Goal: Task Accomplishment & Management: Use online tool/utility

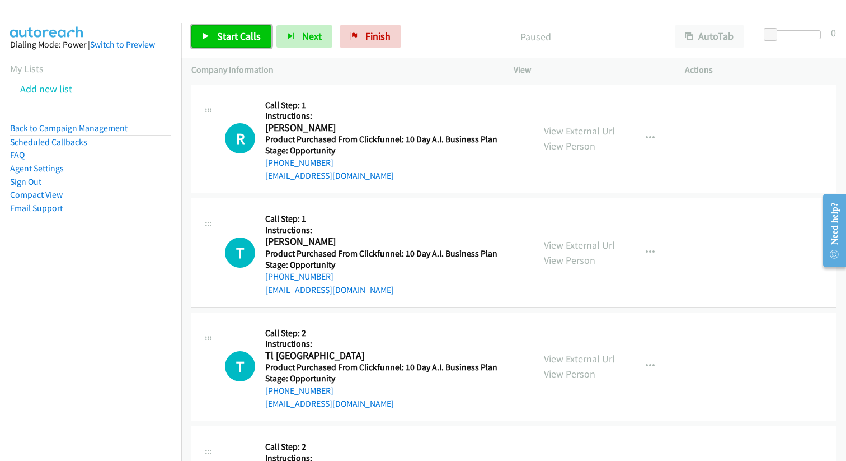
click at [233, 35] on span "Start Calls" at bounding box center [239, 36] width 44 height 13
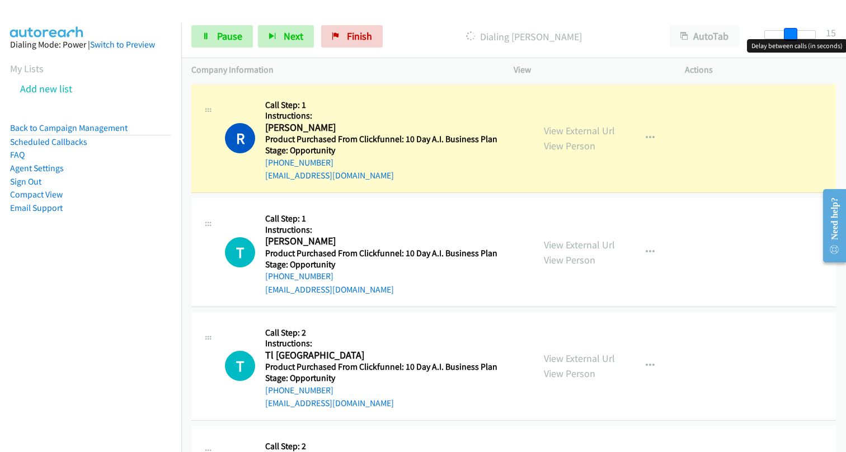
drag, startPoint x: 769, startPoint y: 31, endPoint x: 794, endPoint y: 29, distance: 25.3
click at [794, 29] on span at bounding box center [790, 34] width 13 height 13
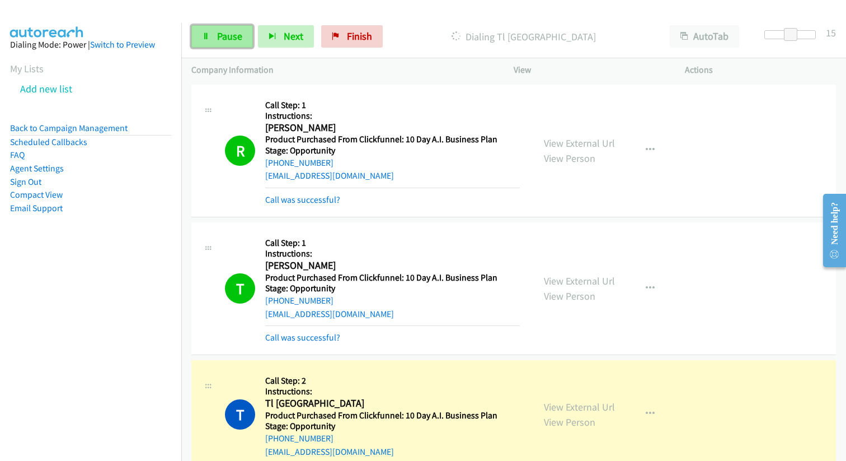
click at [230, 43] on link "Pause" at bounding box center [222, 36] width 62 height 22
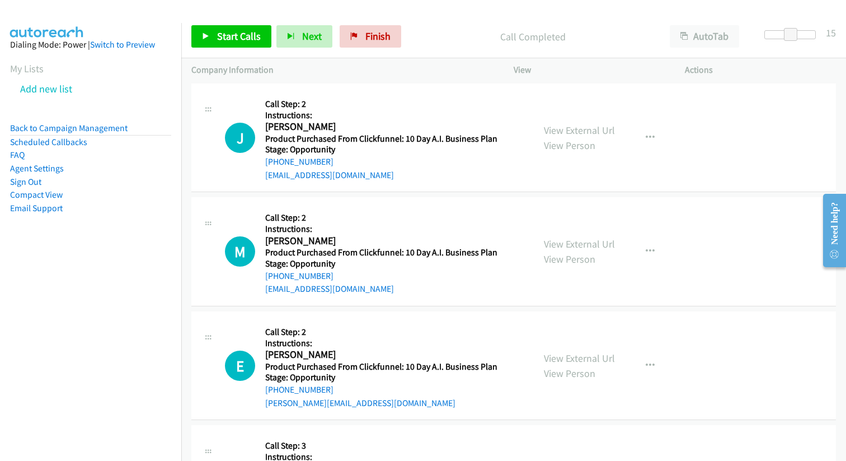
scroll to position [419, 0]
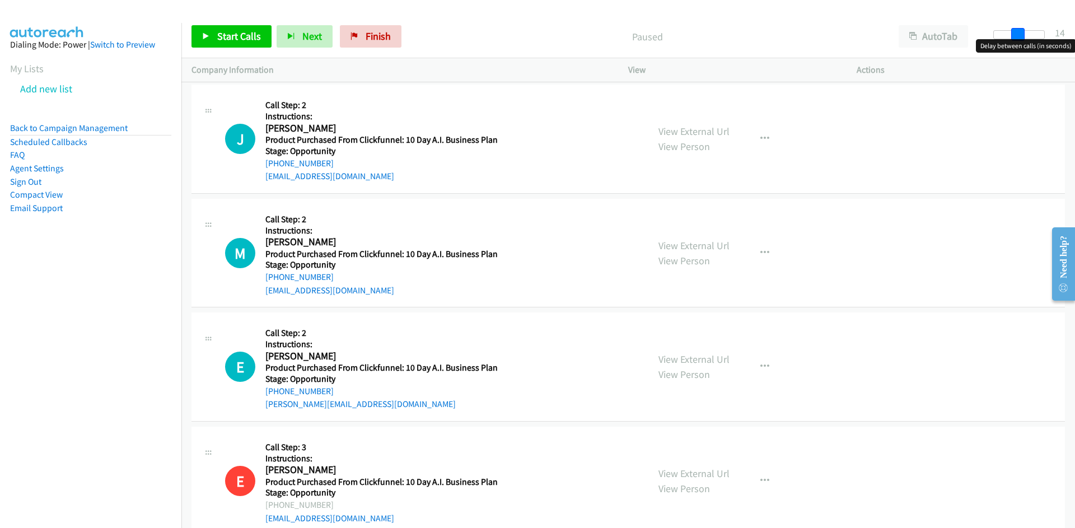
drag, startPoint x: 999, startPoint y: 36, endPoint x: 1023, endPoint y: 31, distance: 24.7
click at [846, 31] on span at bounding box center [1017, 34] width 13 height 13
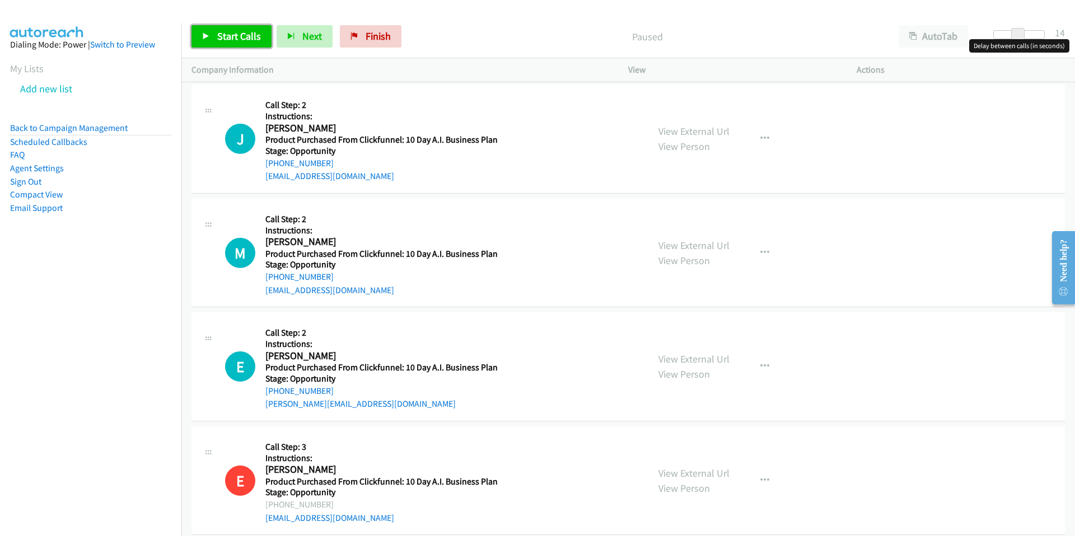
click at [218, 39] on span "Start Calls" at bounding box center [239, 36] width 44 height 13
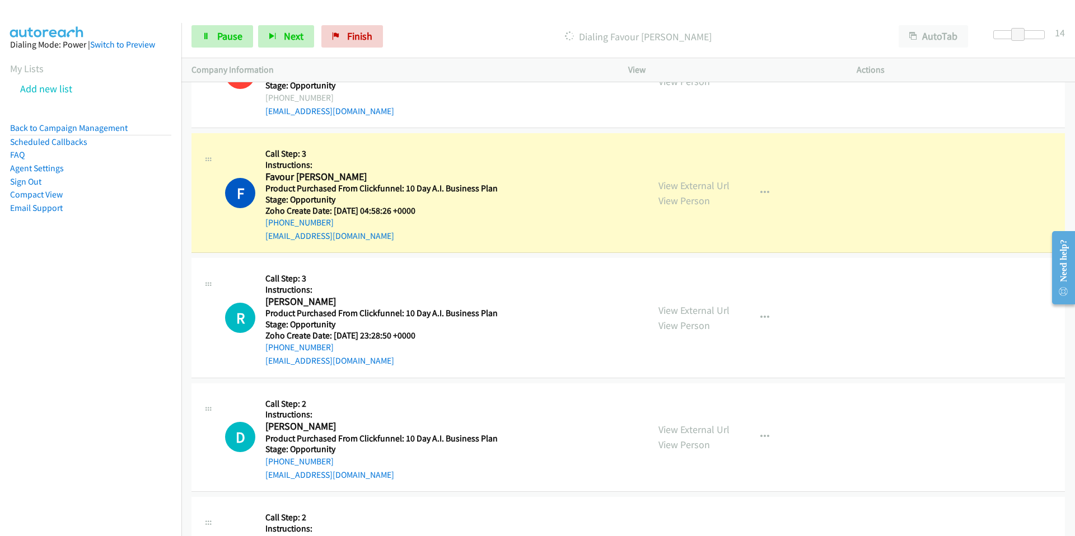
scroll to position [480, 0]
drag, startPoint x: 328, startPoint y: 221, endPoint x: 262, endPoint y: 222, distance: 65.5
click at [262, 222] on div "F Callback Scheduled Call Step: 3 Instructions: Favour [PERSON_NAME] America/Ne…" at bounding box center [431, 191] width 413 height 99
copy link "[PHONE_NUMBER]"
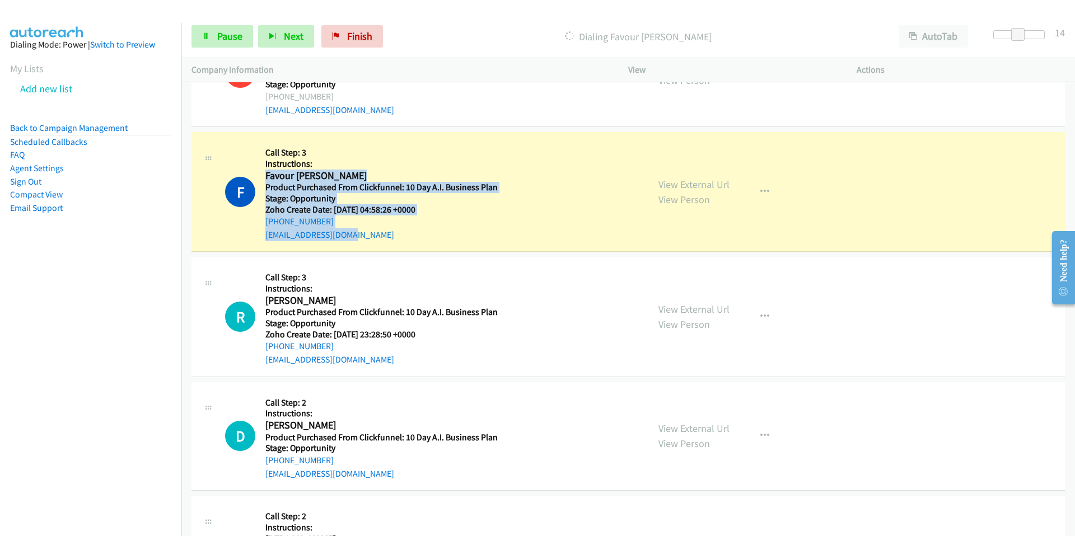
drag, startPoint x: 267, startPoint y: 180, endPoint x: 372, endPoint y: 238, distance: 120.6
click at [372, 238] on div "Callback Scheduled Call Step: 3 Instructions: Favour [PERSON_NAME] America/New_…" at bounding box center [392, 191] width 255 height 99
copy div "Favour [PERSON_NAME] America/New_York Product Purchased From Clickfunnel: 10 Da…"
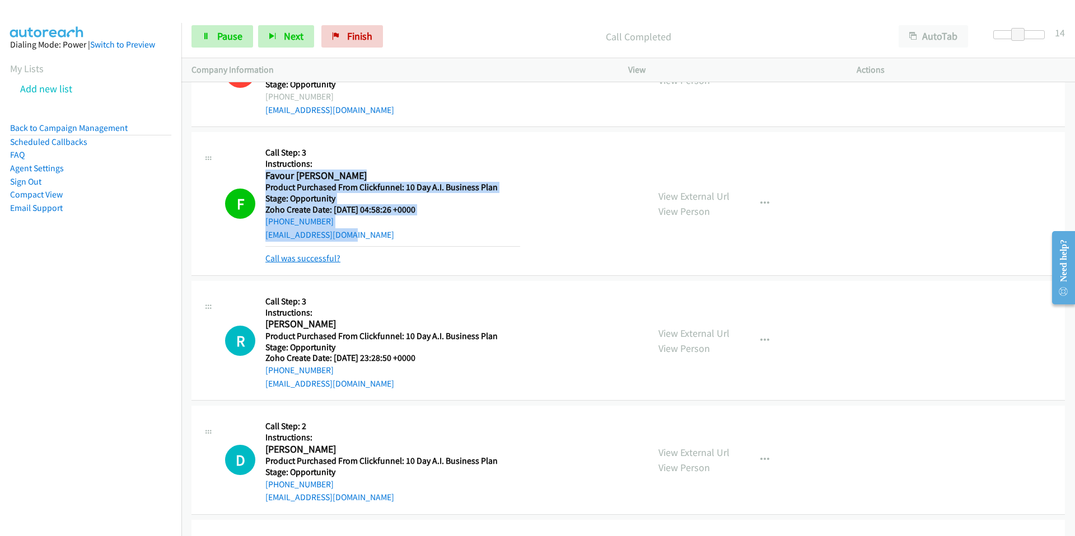
click at [286, 260] on link "Call was successful?" at bounding box center [302, 258] width 75 height 11
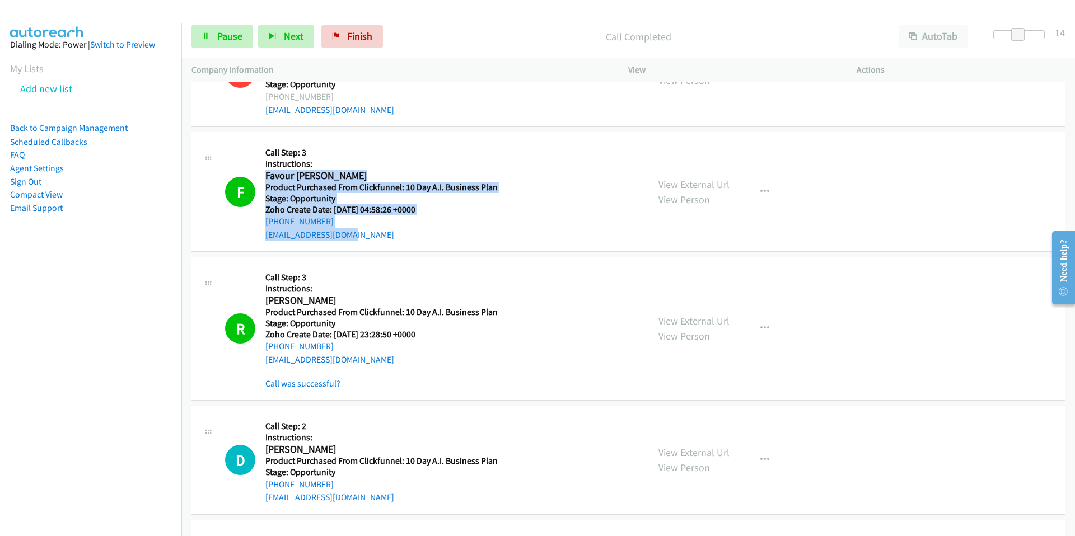
click at [266, 175] on h2 "Favour [PERSON_NAME]" at bounding box center [392, 176] width 255 height 13
drag, startPoint x: 266, startPoint y: 175, endPoint x: 353, endPoint y: 228, distance: 101.3
click at [354, 231] on div "Callback Scheduled Call Step: 3 Instructions: Favour [PERSON_NAME] America/New_…" at bounding box center [392, 191] width 255 height 99
copy div "Favour [PERSON_NAME] America/New_York Product Purchased From Clickfunnel: 10 Da…"
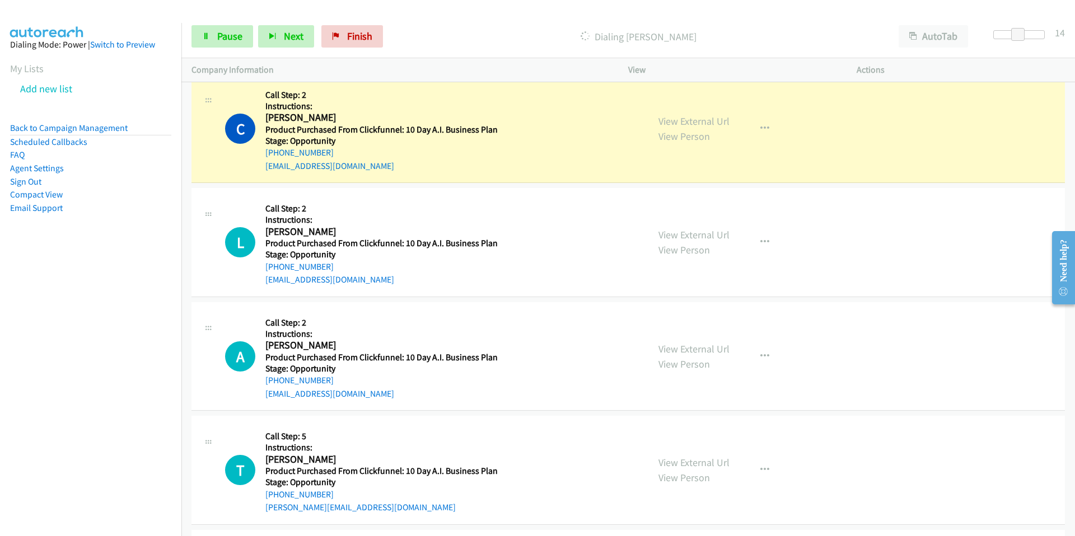
scroll to position [9272, 0]
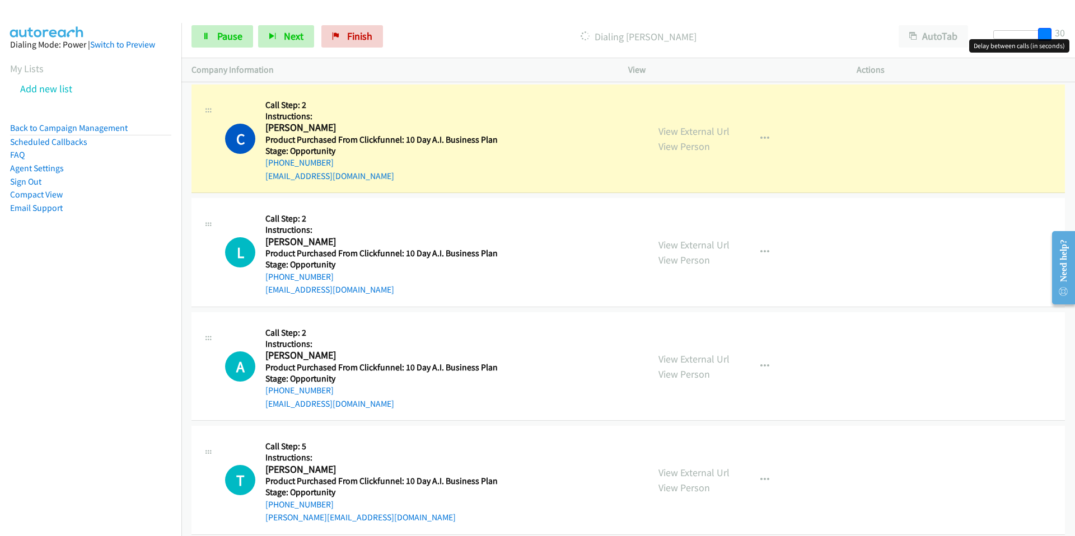
drag, startPoint x: 1018, startPoint y: 34, endPoint x: 1049, endPoint y: 29, distance: 31.3
click at [846, 29] on span at bounding box center [1044, 34] width 13 height 13
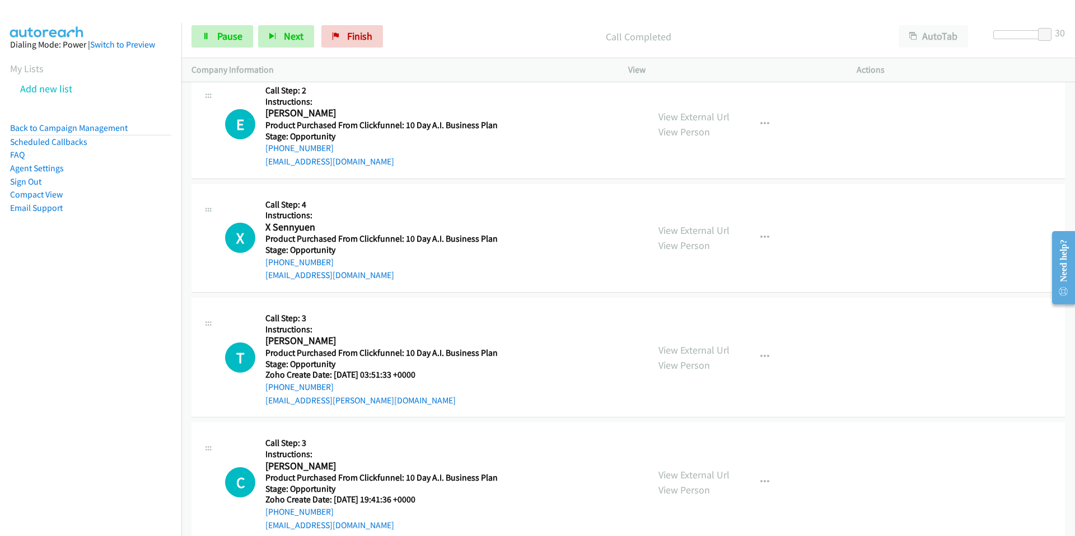
scroll to position [10816, 0]
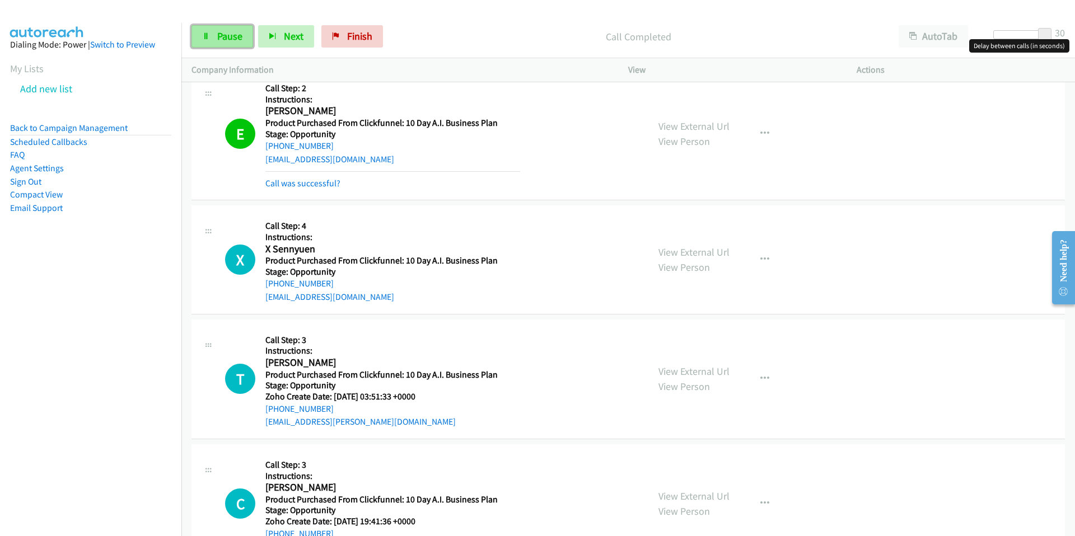
click at [233, 31] on span "Pause" at bounding box center [229, 36] width 25 height 13
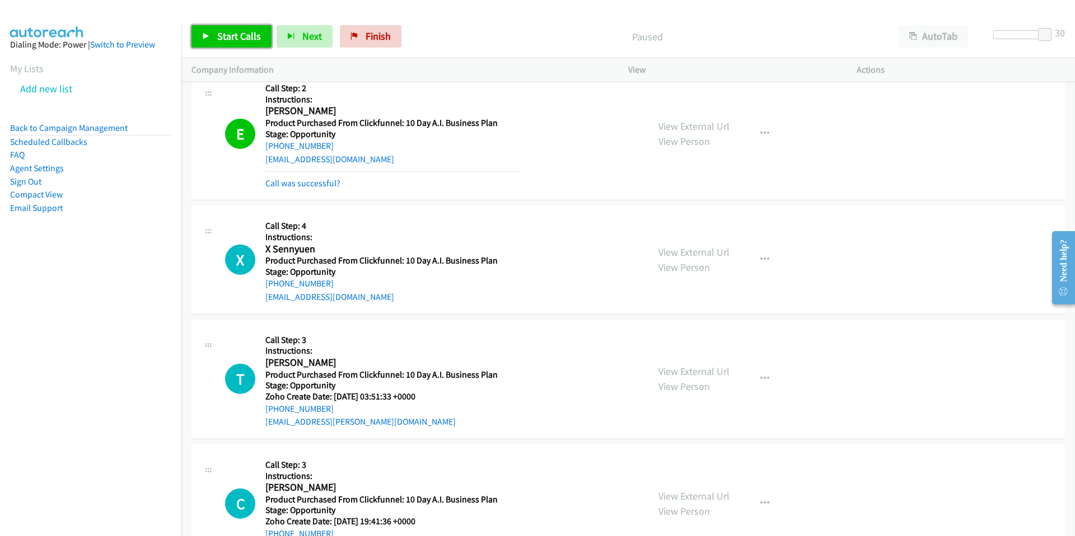
click at [214, 39] on link "Start Calls" at bounding box center [231, 36] width 80 height 22
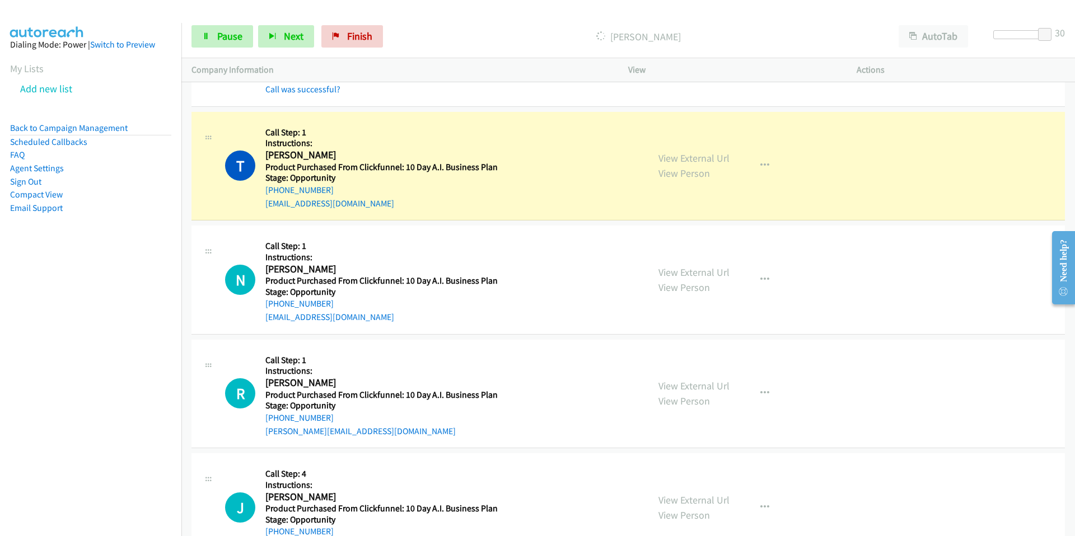
scroll to position [13181, 0]
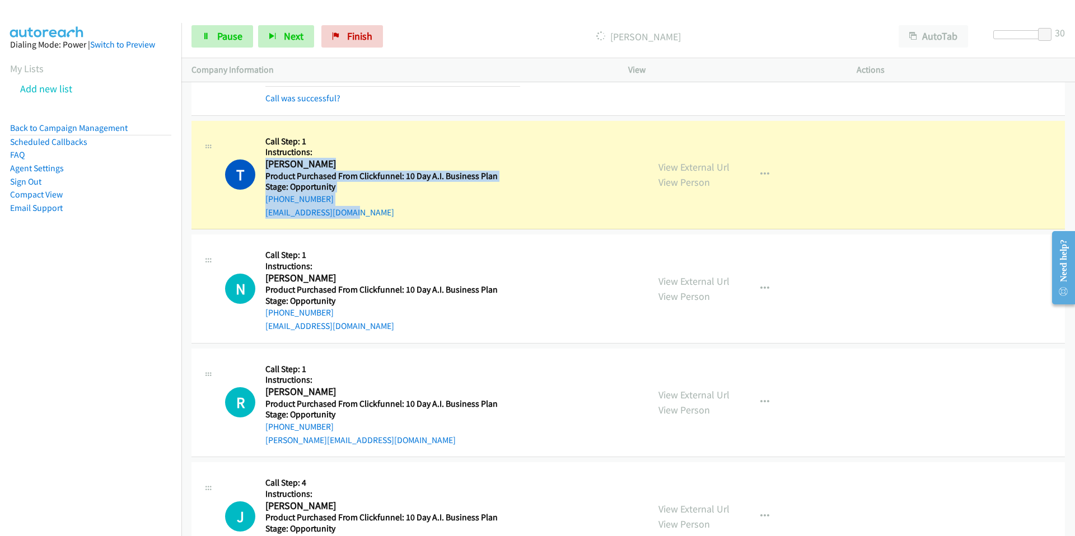
drag, startPoint x: 372, startPoint y: 209, endPoint x: 267, endPoint y: 165, distance: 114.4
click at [267, 165] on div "Callback Scheduled Call Step: 1 Instructions: [PERSON_NAME] America/[GEOGRAPHIC…" at bounding box center [392, 175] width 255 height 88
copy div "[PERSON_NAME] America/[GEOGRAPHIC_DATA] Product Purchased From Clickfunnel: 10 …"
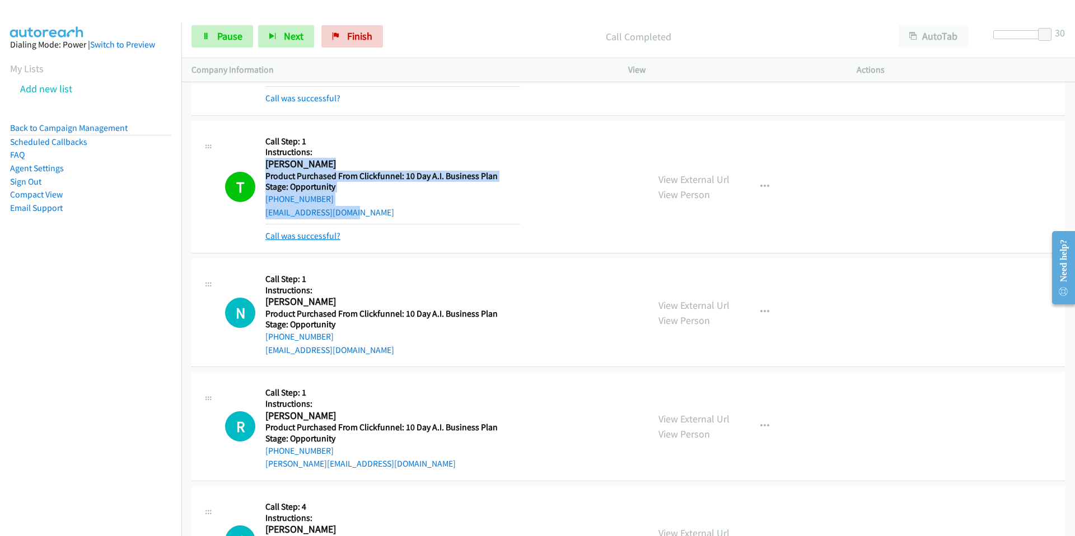
click at [318, 239] on link "Call was successful?" at bounding box center [302, 236] width 75 height 11
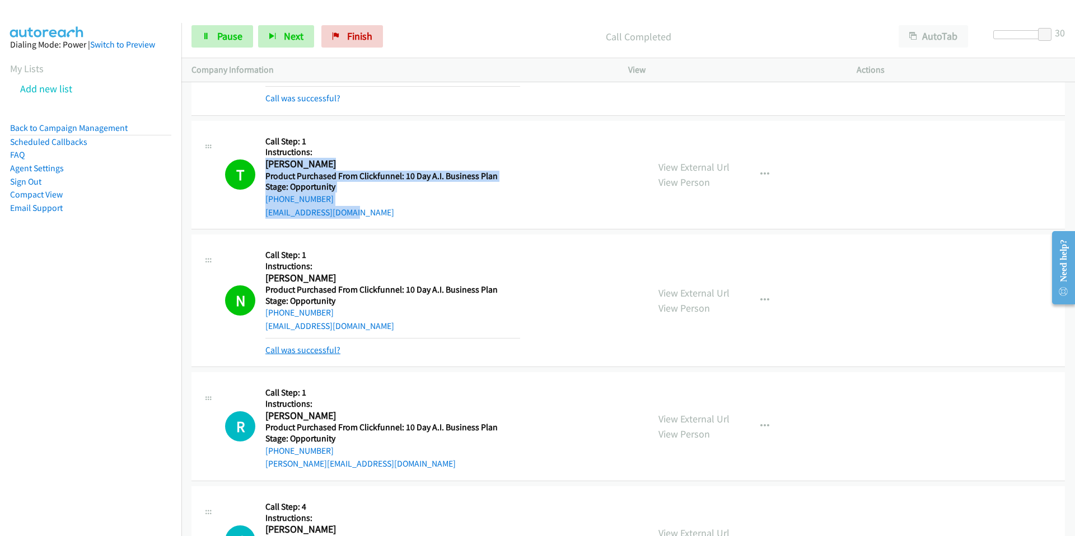
click at [291, 351] on link "Call was successful?" at bounding box center [302, 350] width 75 height 11
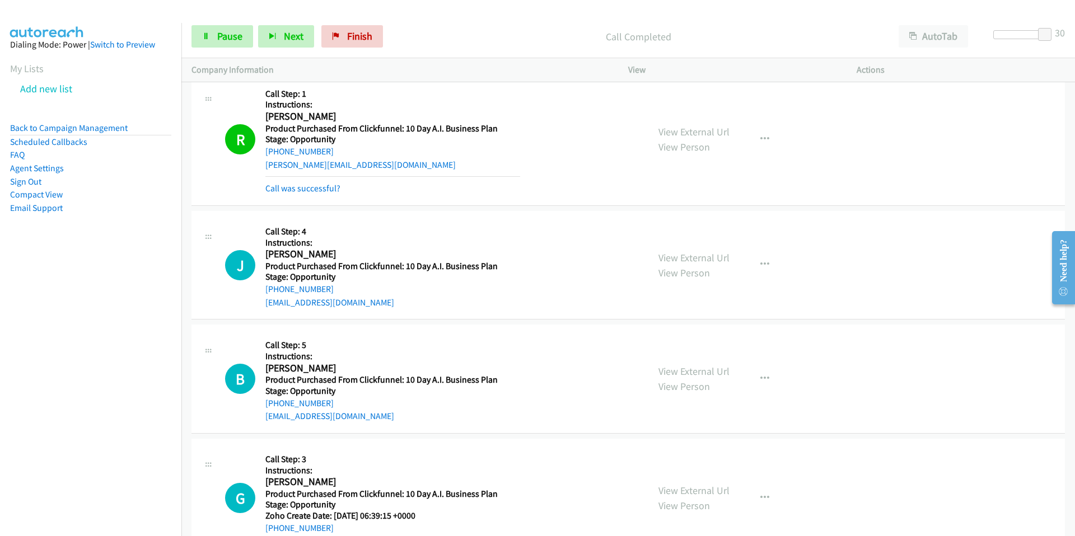
scroll to position [13454, 0]
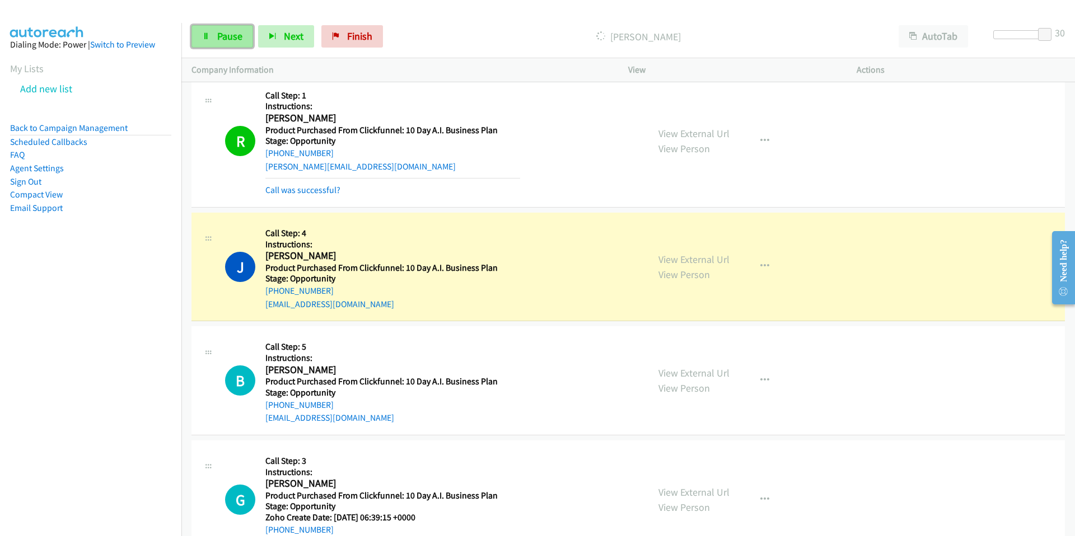
click at [227, 32] on span "Pause" at bounding box center [229, 36] width 25 height 13
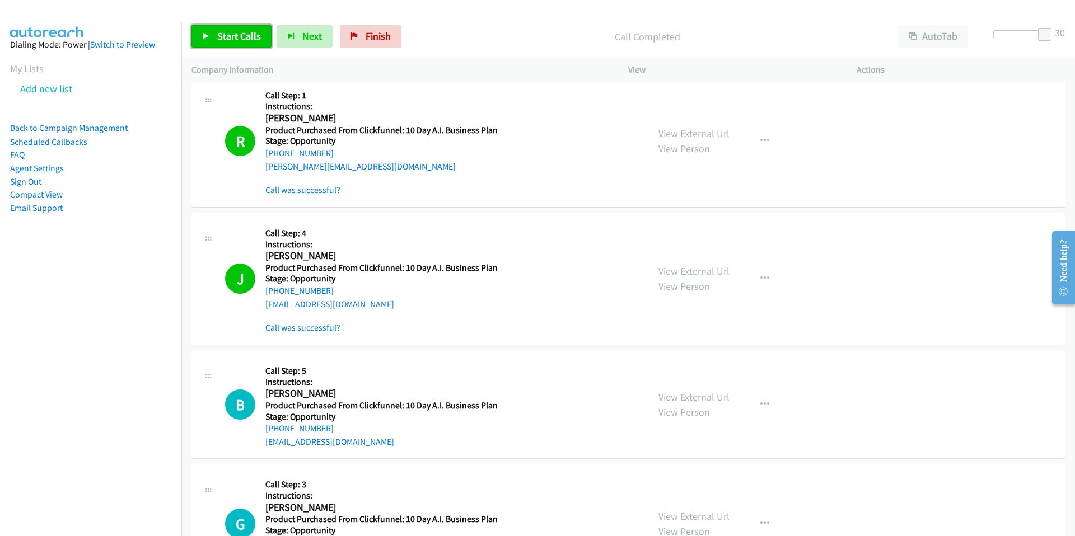
click at [225, 27] on link "Start Calls" at bounding box center [231, 36] width 80 height 22
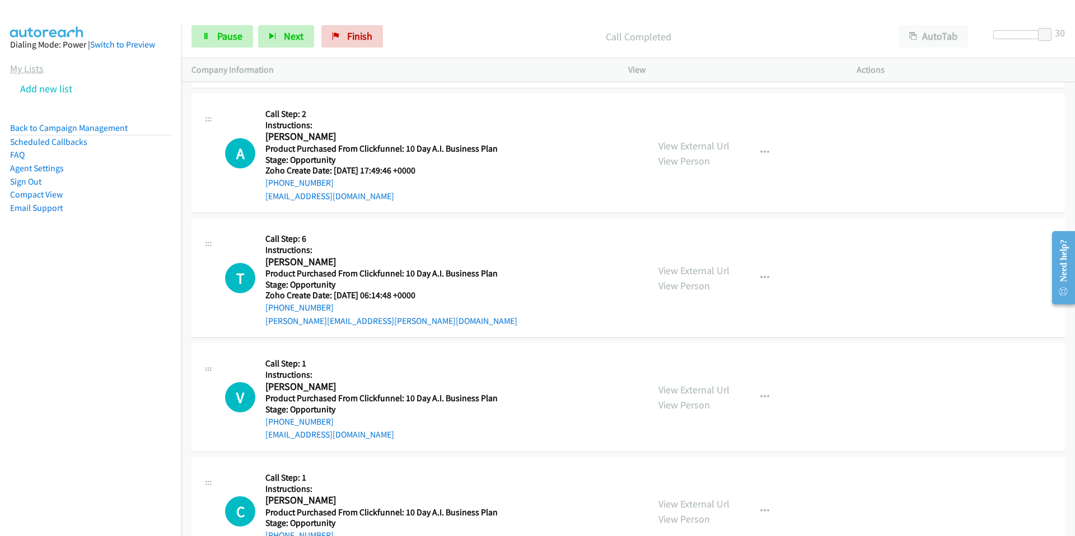
scroll to position [18308, 0]
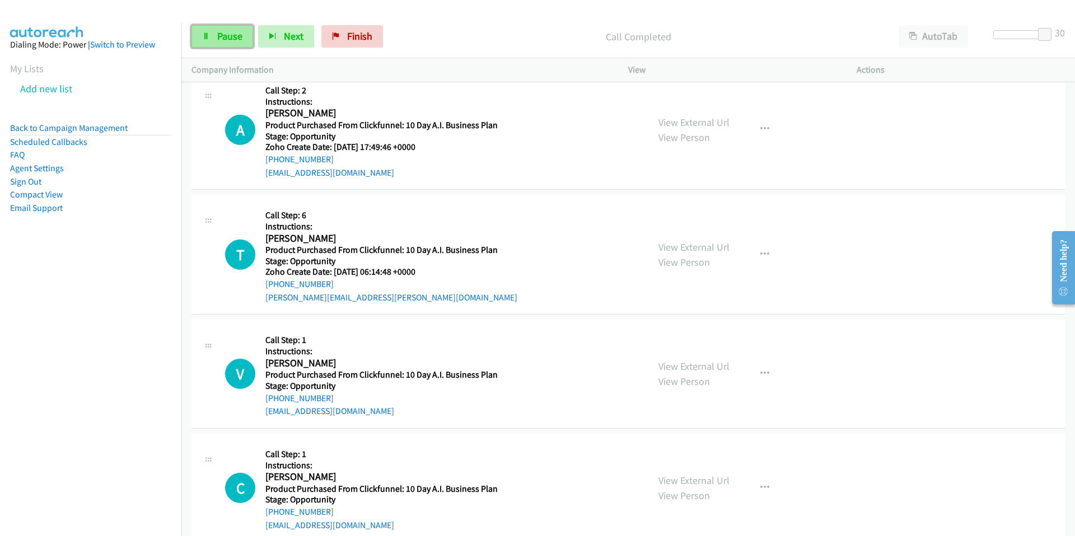
click at [217, 35] on span "Pause" at bounding box center [229, 36] width 25 height 13
click at [217, 35] on span "Start Calls" at bounding box center [239, 36] width 44 height 13
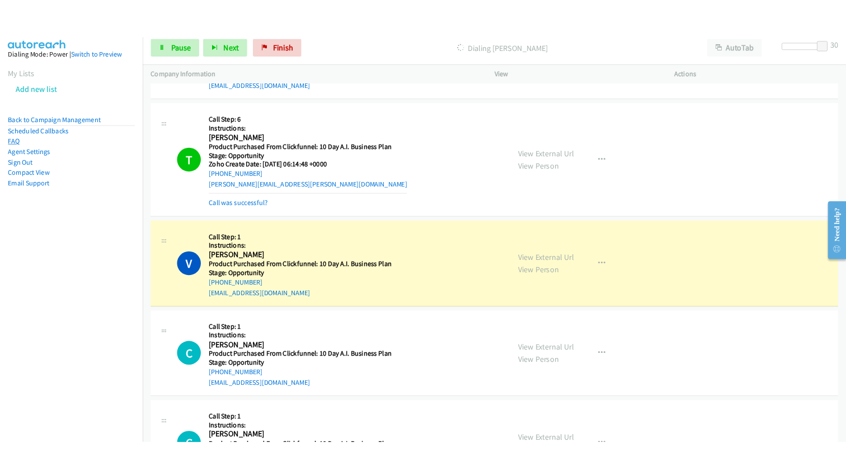
scroll to position [18441, 0]
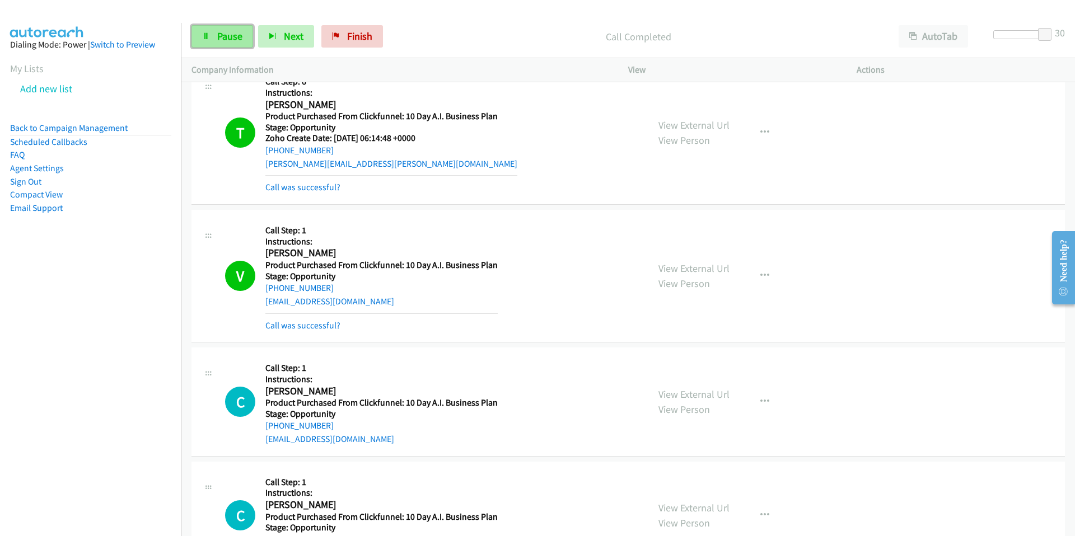
click at [210, 36] on link "Pause" at bounding box center [222, 36] width 62 height 22
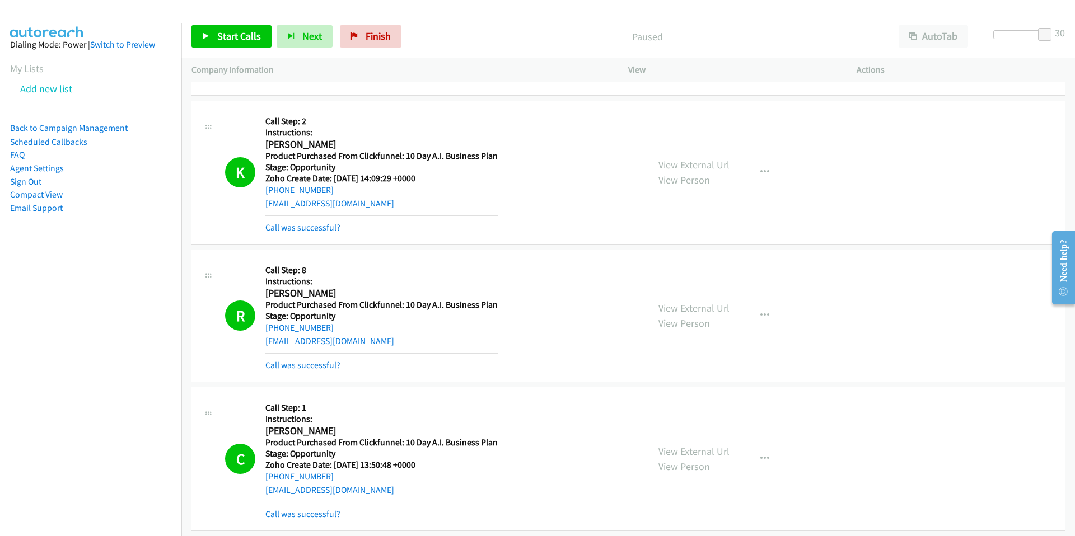
scroll to position [16557, 0]
click at [235, 39] on span "Start Calls" at bounding box center [239, 36] width 44 height 13
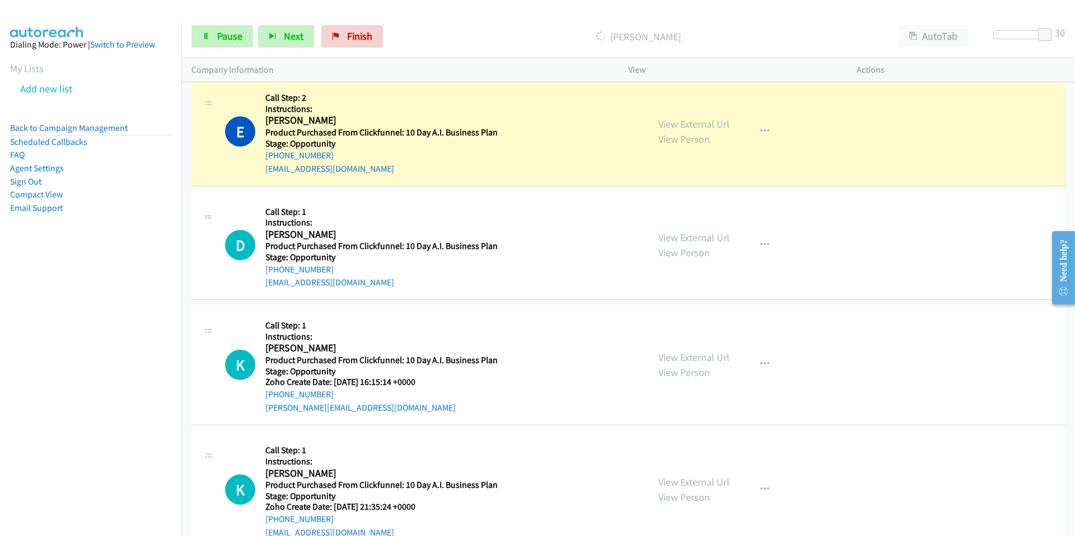
scroll to position [21879, 0]
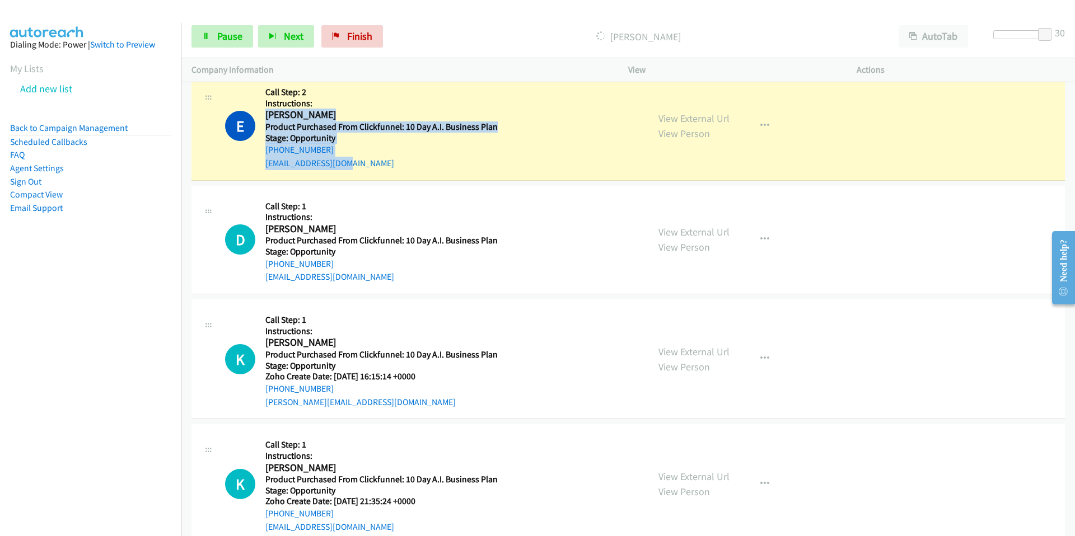
drag, startPoint x: 265, startPoint y: 114, endPoint x: 277, endPoint y: 171, distance: 57.6
click at [279, 174] on div "E Callback Scheduled Call Step: 2 Instructions: [PERSON_NAME] America/New_York …" at bounding box center [627, 126] width 873 height 109
copy div "[PERSON_NAME] America/New_York Product Purchased From Clickfunnel: 10 Day A.I. …"
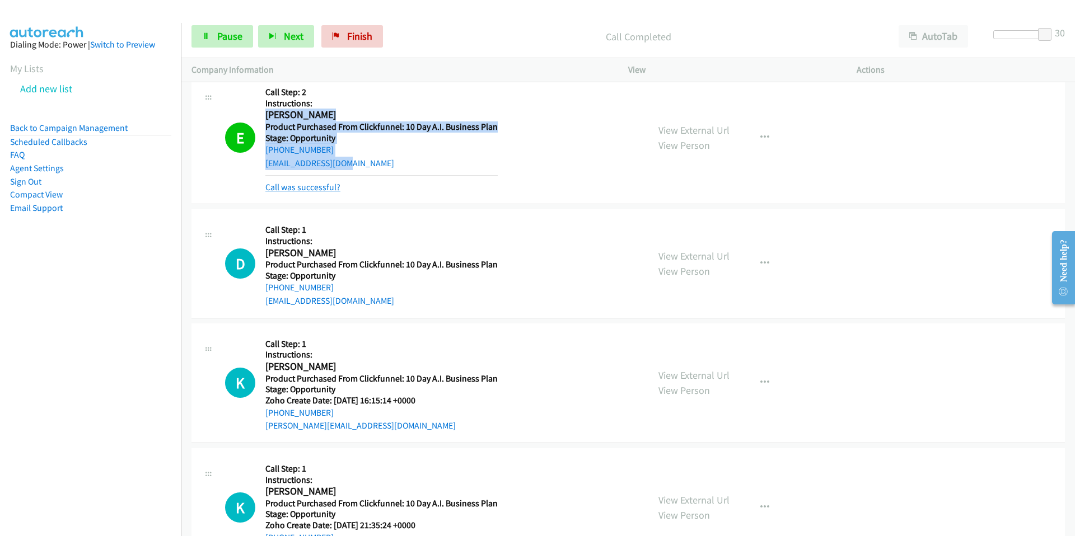
click at [287, 189] on link "Call was successful?" at bounding box center [302, 187] width 75 height 11
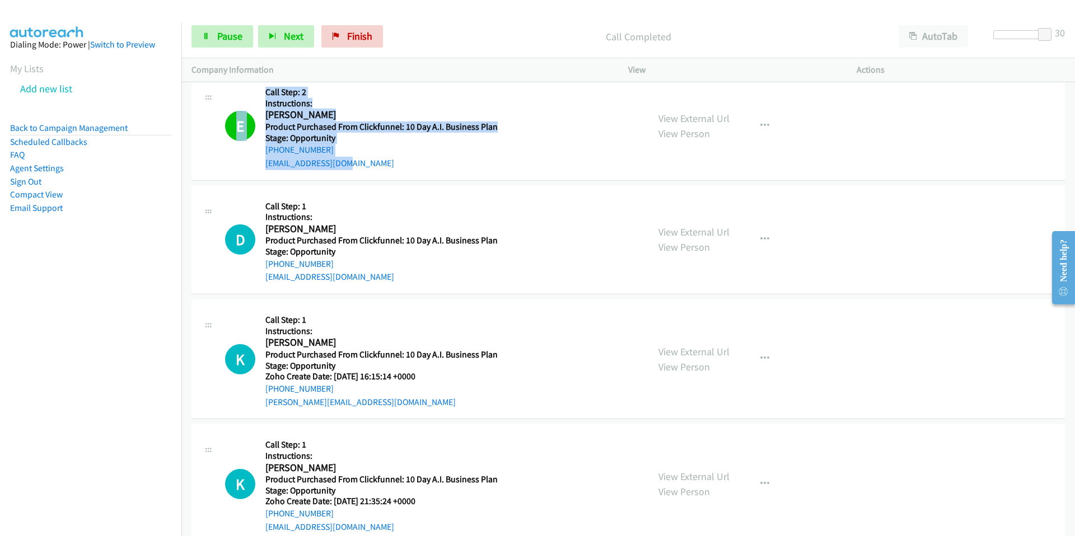
drag, startPoint x: 264, startPoint y: 115, endPoint x: 277, endPoint y: 174, distance: 59.6
click at [277, 175] on div "E Callback Scheduled Call Step: 2 Instructions: [PERSON_NAME] America/New_York …" at bounding box center [627, 126] width 873 height 109
copy div "E Callback Scheduled Call Step: 2 Instructions: [PERSON_NAME] America/New_York …"
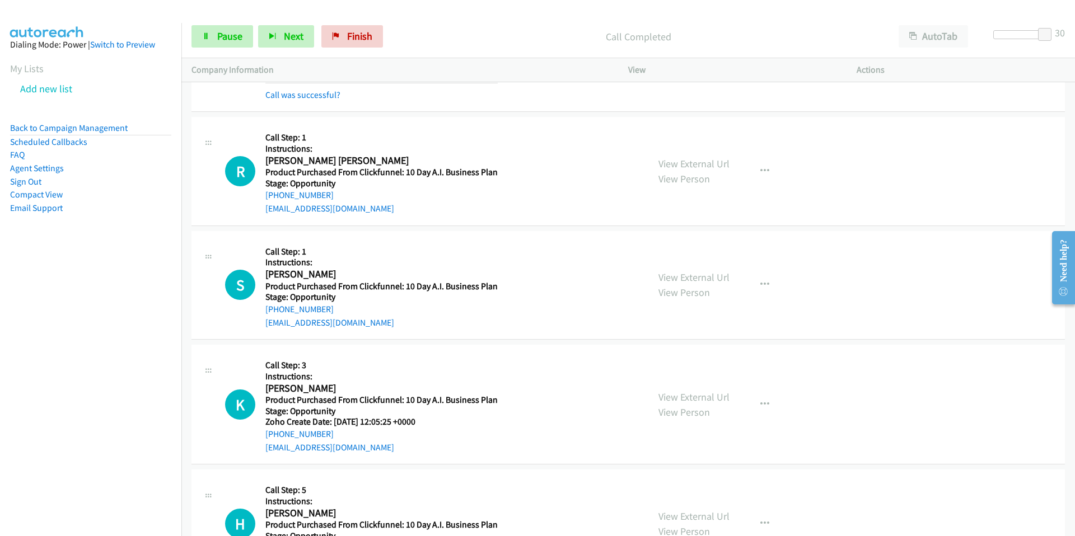
scroll to position [24804, 0]
click at [218, 32] on span "Pause" at bounding box center [229, 36] width 25 height 13
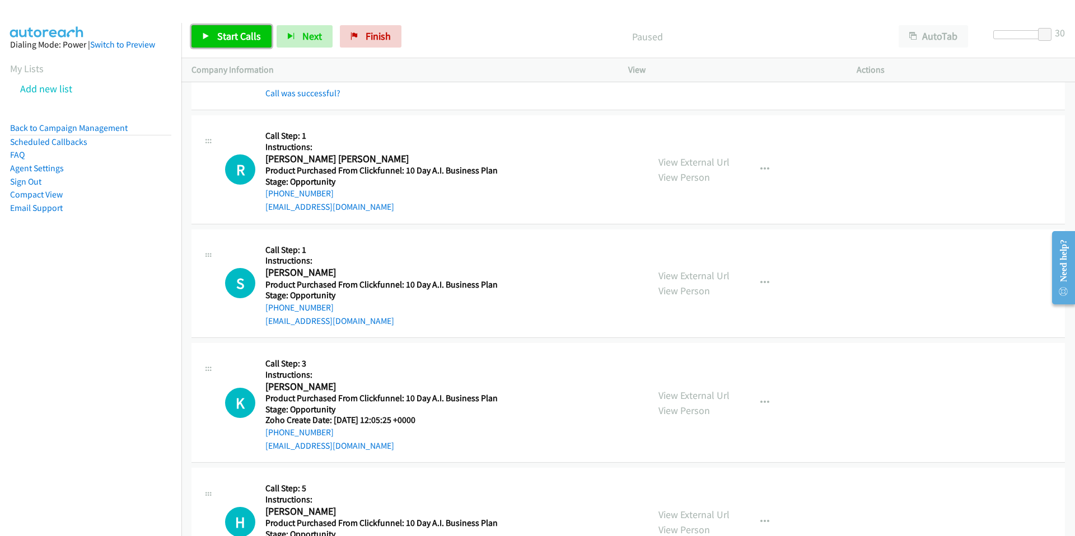
click at [239, 28] on link "Start Calls" at bounding box center [231, 36] width 80 height 22
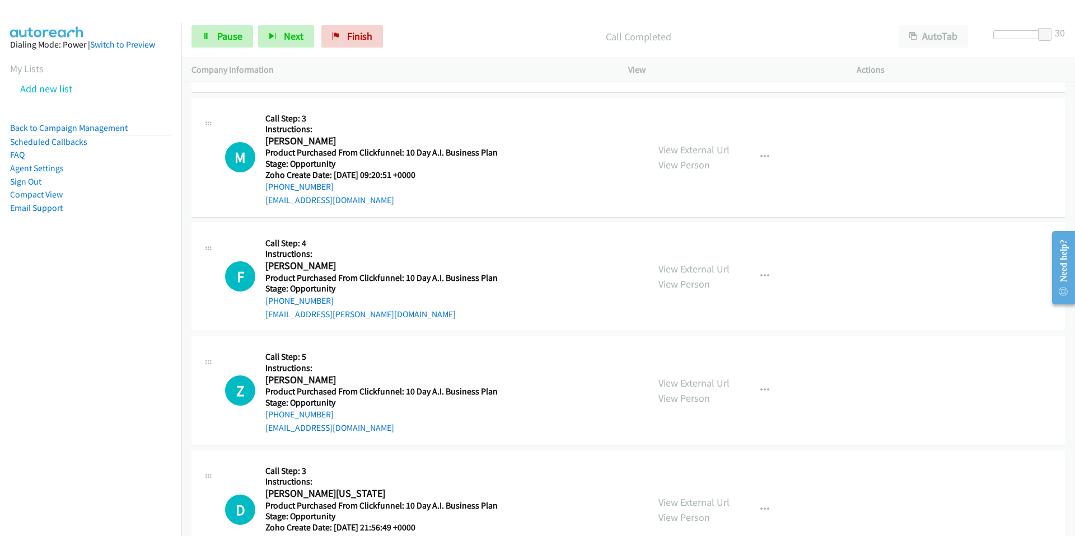
scroll to position [29356, 0]
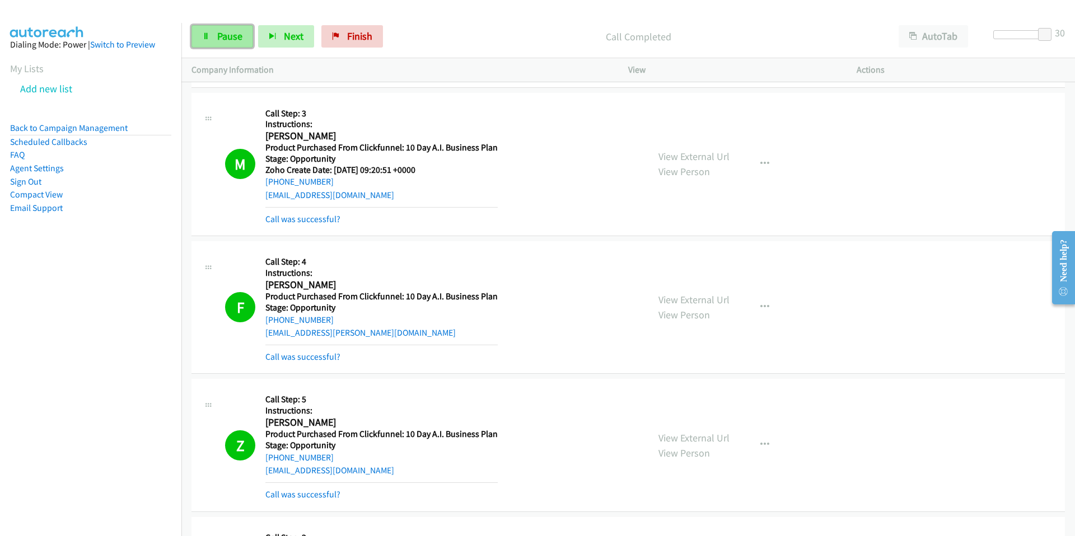
click at [209, 36] on icon at bounding box center [206, 37] width 8 height 8
click at [244, 35] on span "Start Calls" at bounding box center [239, 36] width 44 height 13
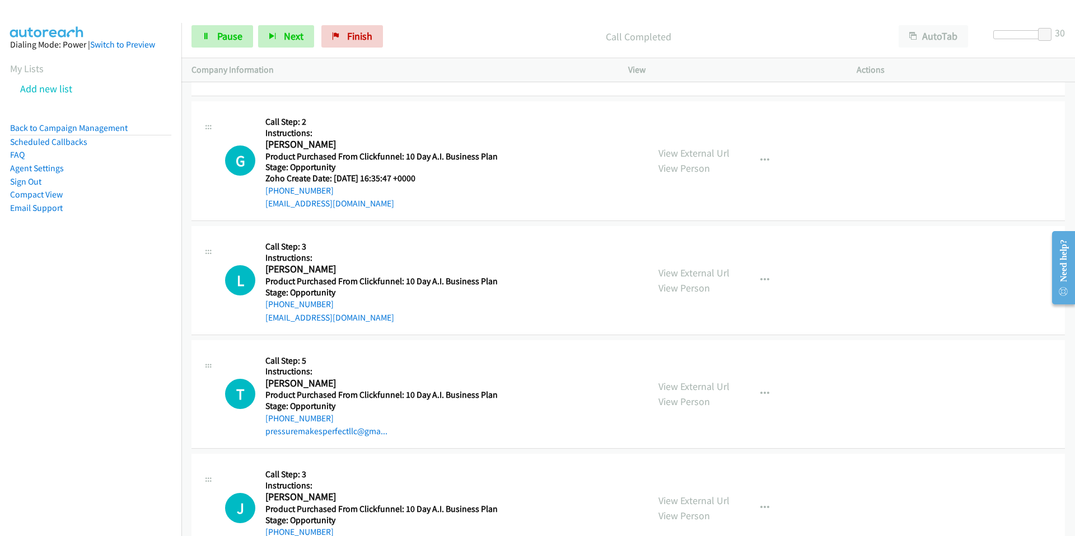
scroll to position [31050, 0]
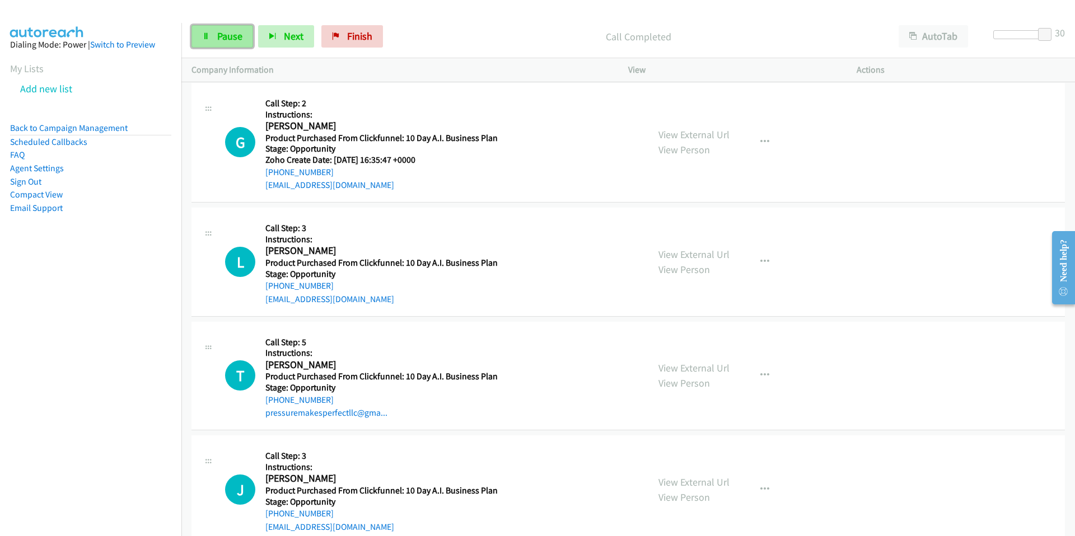
click at [208, 39] on icon at bounding box center [206, 37] width 8 height 8
click at [228, 40] on span "Start Calls" at bounding box center [239, 36] width 44 height 13
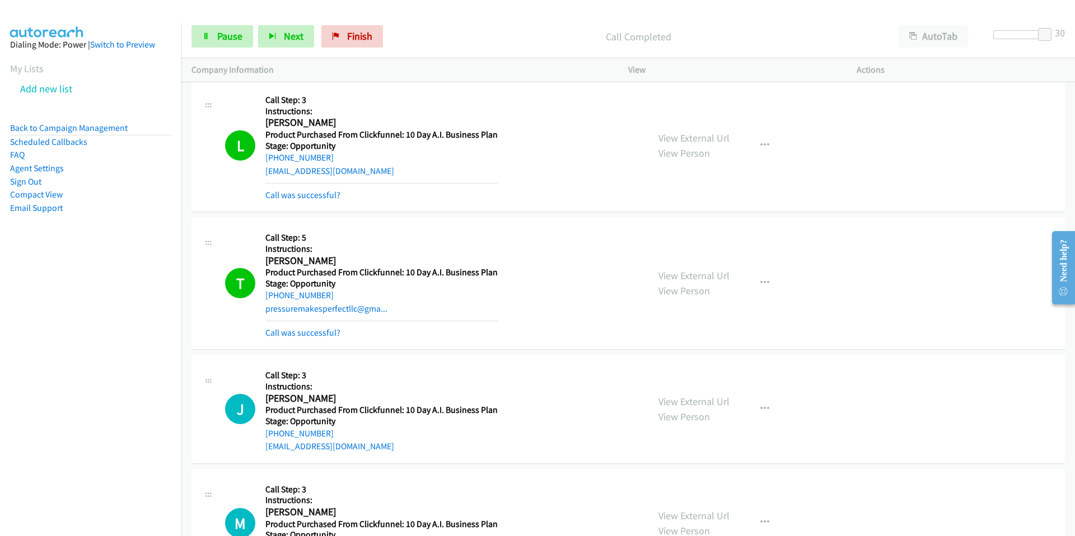
scroll to position [31201, 0]
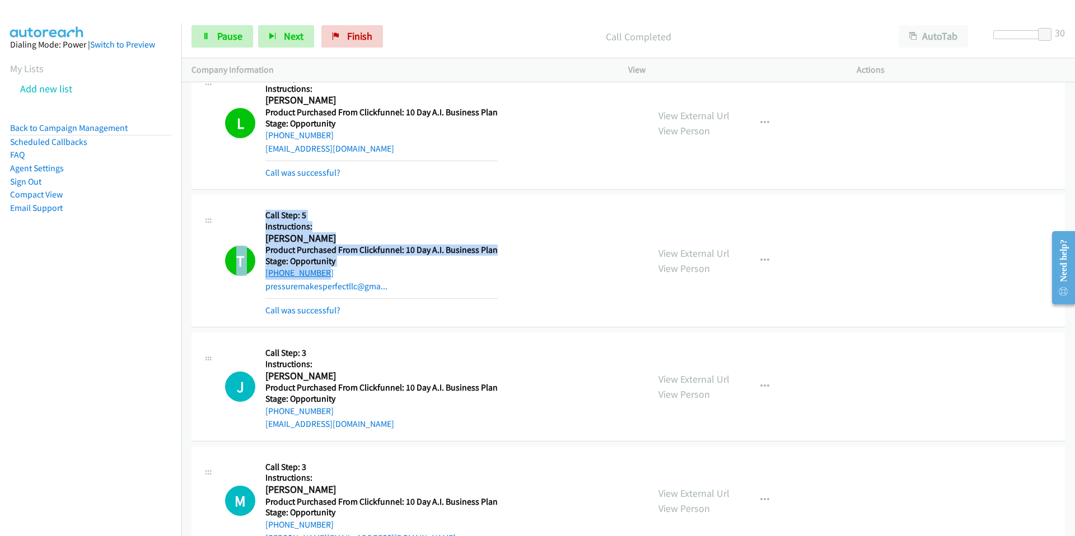
drag, startPoint x: 261, startPoint y: 272, endPoint x: 315, endPoint y: 270, distance: 53.8
click at [314, 272] on div "T Callback Scheduled Call Step: 5 Instructions: [PERSON_NAME] America/New_York …" at bounding box center [431, 261] width 413 height 112
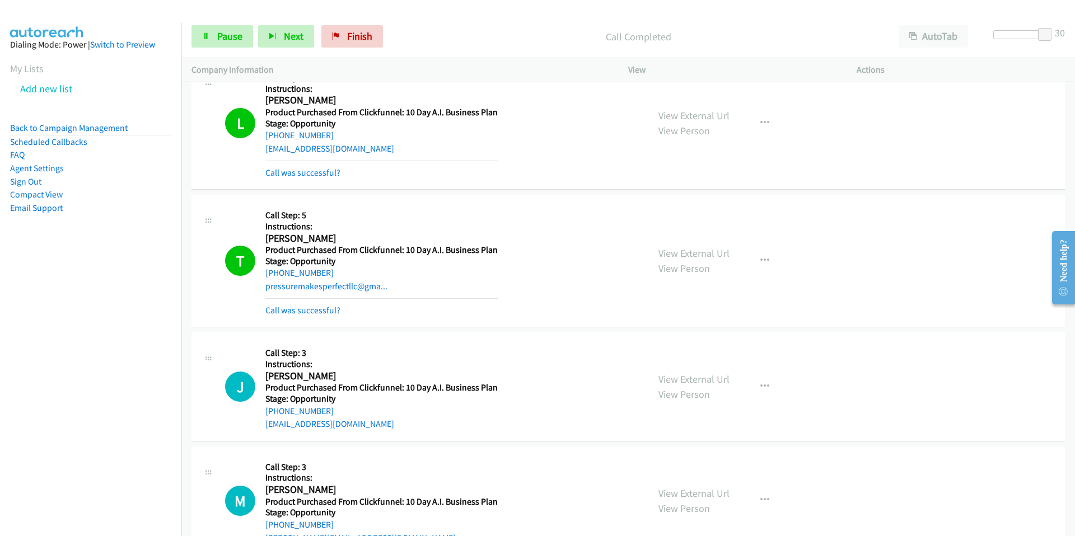
click at [329, 270] on div "[PHONE_NUMBER]" at bounding box center [381, 272] width 232 height 13
drag, startPoint x: 328, startPoint y: 271, endPoint x: 264, endPoint y: 277, distance: 64.6
click at [265, 277] on div "[PHONE_NUMBER]" at bounding box center [381, 272] width 232 height 13
copy link "[PHONE_NUMBER]"
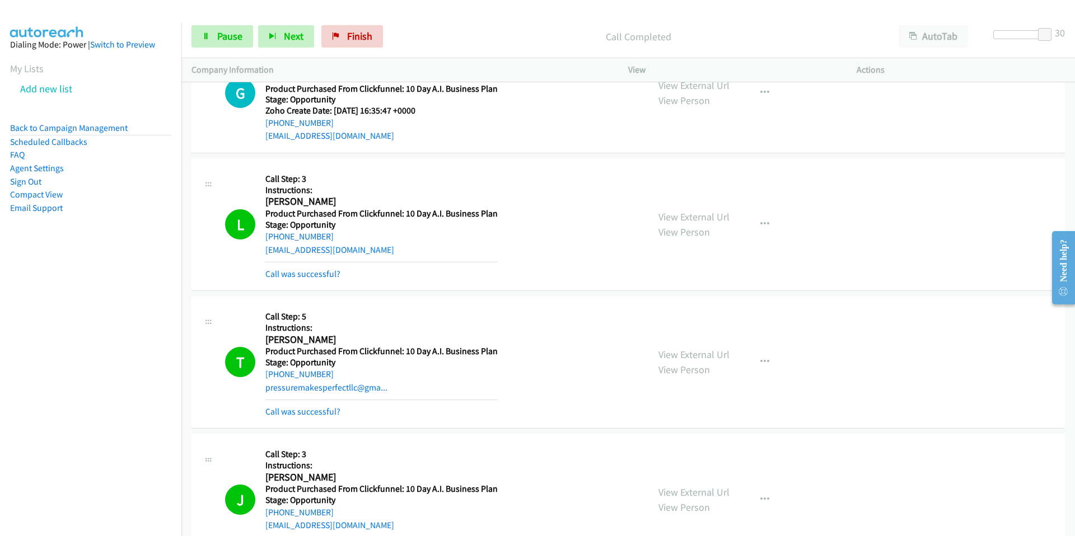
scroll to position [31100, 0]
click at [330, 235] on div "[PHONE_NUMBER]" at bounding box center [381, 236] width 232 height 13
drag, startPoint x: 330, startPoint y: 235, endPoint x: 265, endPoint y: 236, distance: 65.5
click at [265, 236] on div "[PHONE_NUMBER]" at bounding box center [381, 236] width 232 height 13
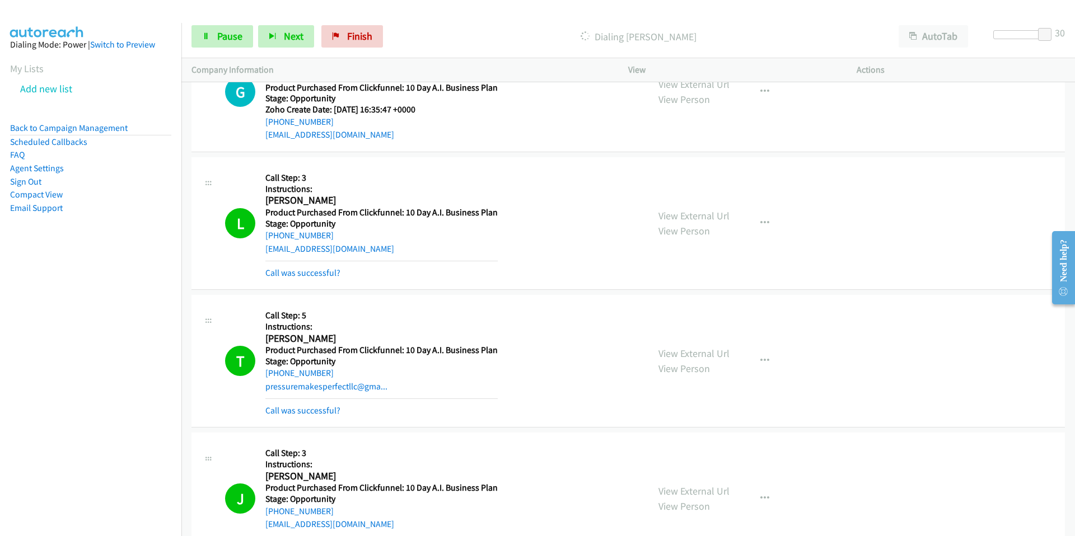
copy link "[PHONE_NUMBER]"
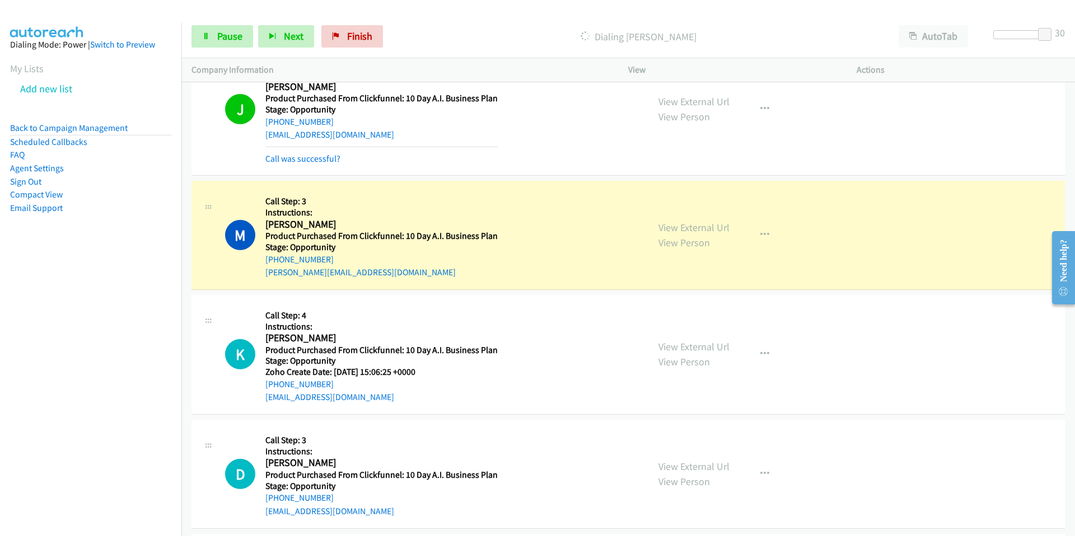
scroll to position [31486, 0]
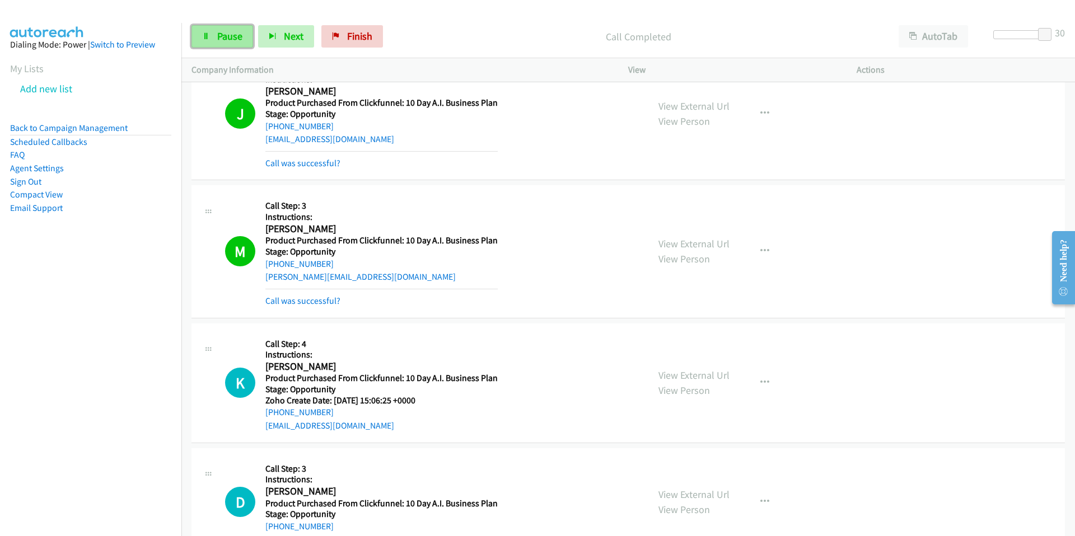
click at [218, 43] on link "Pause" at bounding box center [222, 36] width 62 height 22
click at [218, 43] on div "Start Calls Pause Next Finish" at bounding box center [289, 36] width 197 height 22
drag, startPoint x: 336, startPoint y: 265, endPoint x: 265, endPoint y: 266, distance: 71.7
click at [265, 266] on div "[PHONE_NUMBER]" at bounding box center [381, 264] width 232 height 13
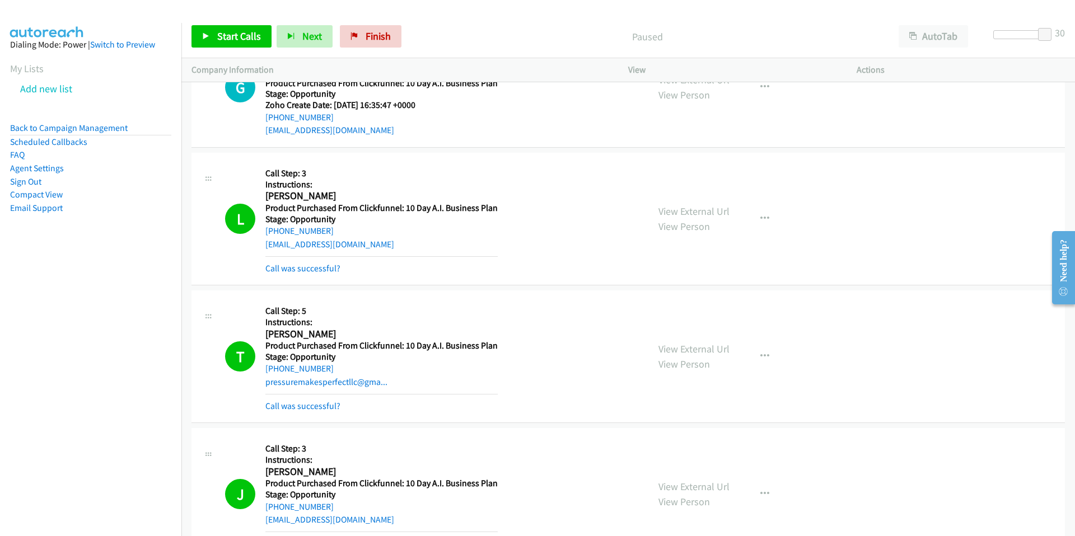
scroll to position [31102, 0]
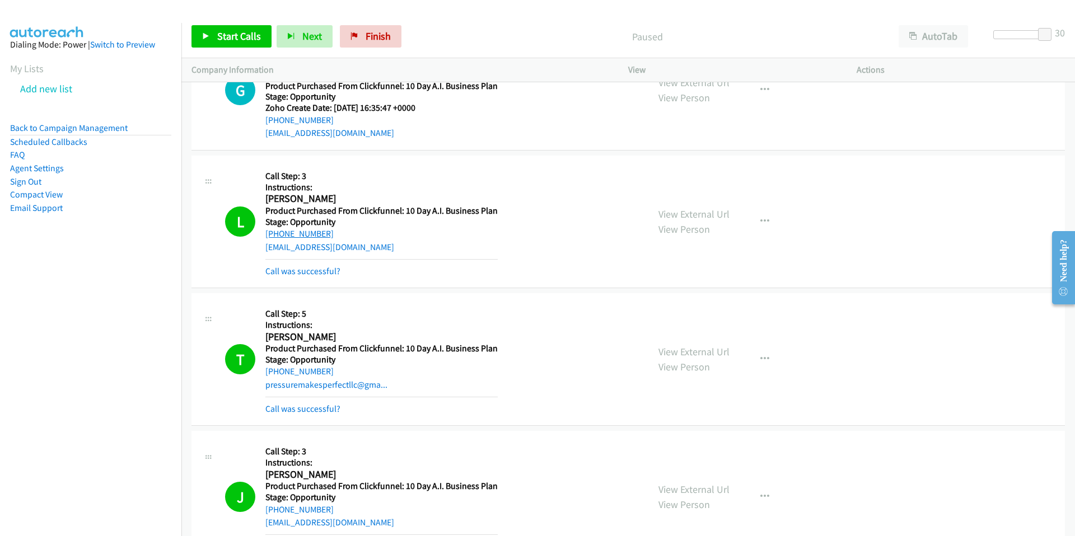
drag, startPoint x: 329, startPoint y: 234, endPoint x: 265, endPoint y: 236, distance: 63.8
click at [265, 236] on div "[PHONE_NUMBER]" at bounding box center [381, 233] width 232 height 13
copy link "[PHONE_NUMBER]"
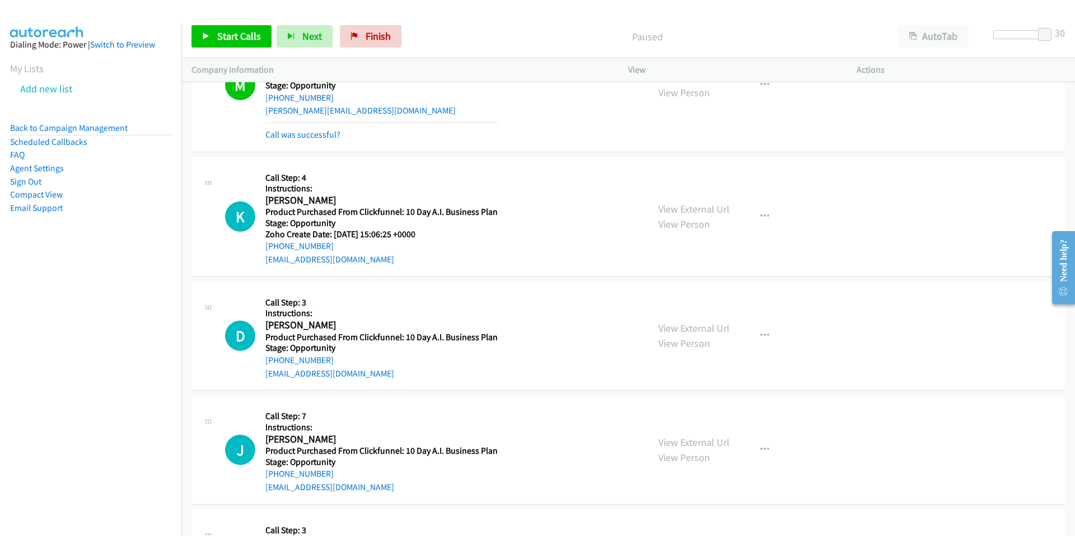
scroll to position [31655, 0]
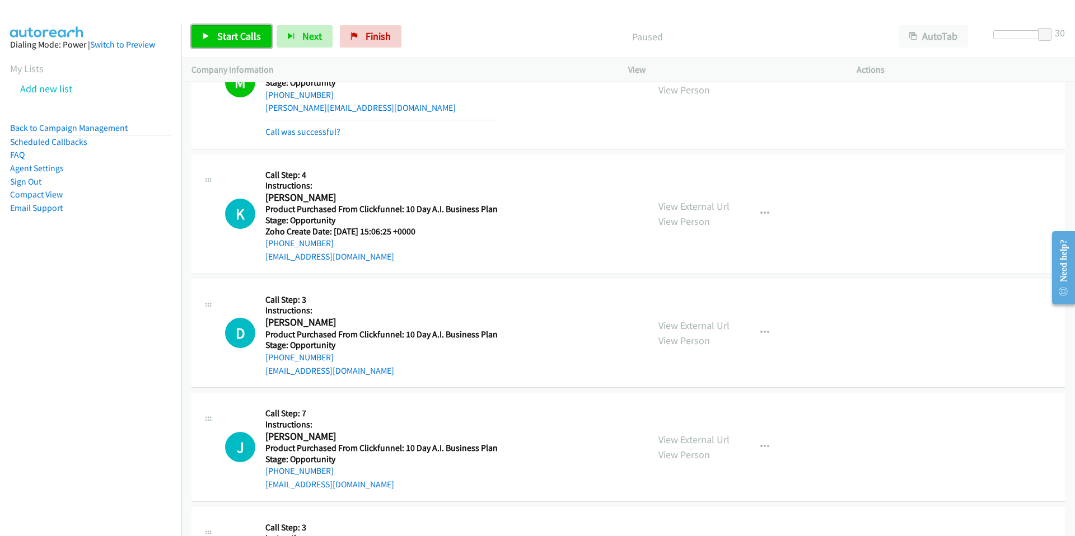
click at [242, 34] on span "Start Calls" at bounding box center [239, 36] width 44 height 13
drag, startPoint x: 341, startPoint y: 195, endPoint x: 264, endPoint y: 197, distance: 77.3
click at [265, 197] on h2 "[PERSON_NAME]" at bounding box center [381, 197] width 232 height 13
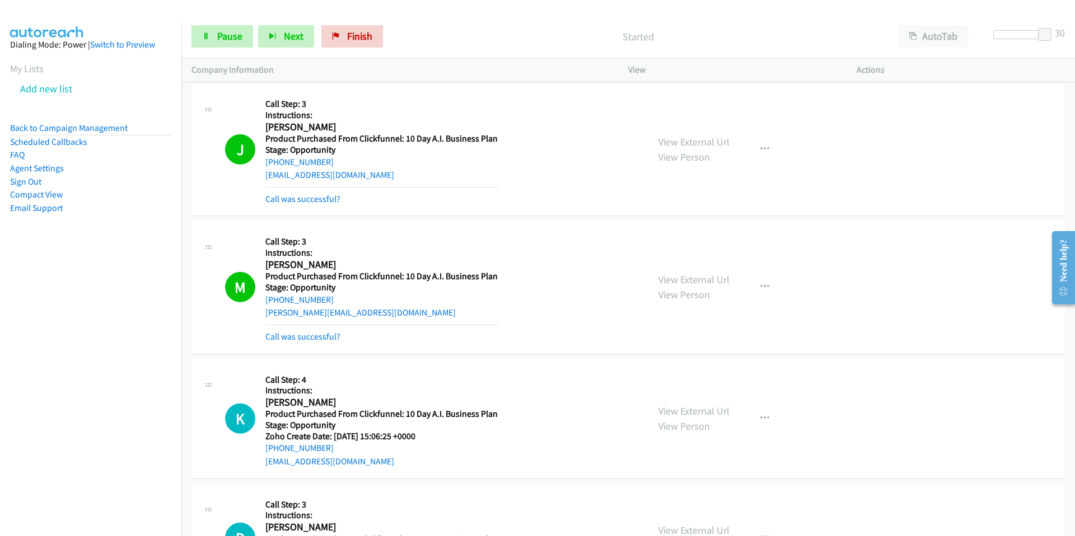
scroll to position [31446, 0]
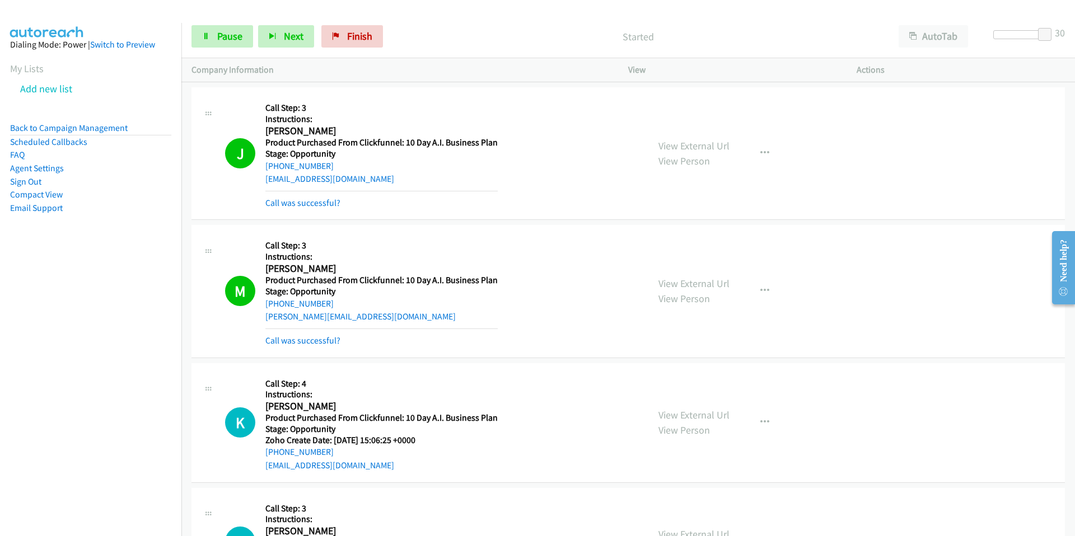
drag, startPoint x: 330, startPoint y: 301, endPoint x: 266, endPoint y: 310, distance: 64.9
click at [266, 310] on div "Callback Scheduled Call Step: 3 Instructions: [PERSON_NAME] America/[GEOGRAPHIC…" at bounding box center [381, 291] width 232 height 112
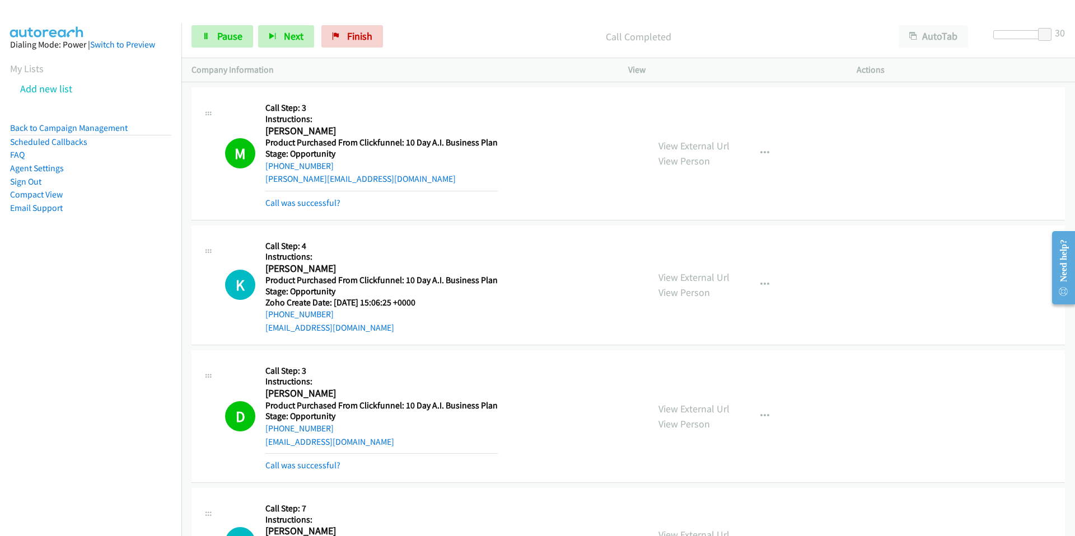
scroll to position [31652, 0]
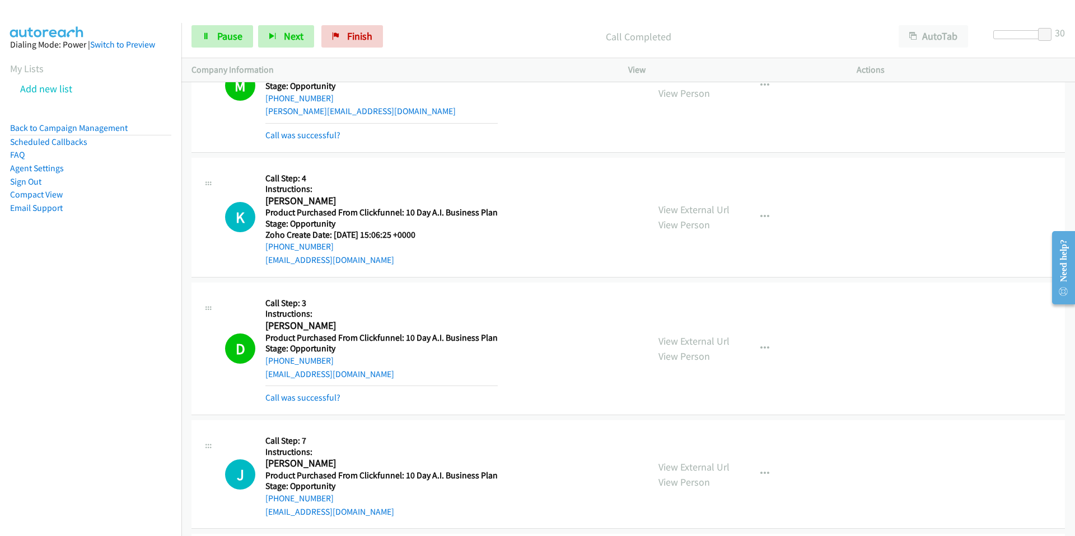
click at [340, 247] on div "[PHONE_NUMBER]" at bounding box center [381, 246] width 232 height 13
drag, startPoint x: 340, startPoint y: 247, endPoint x: 258, endPoint y: 241, distance: 83.0
click at [261, 244] on div "K Callback Scheduled Call Step: 4 Instructions: [PERSON_NAME] America/[GEOGRAPH…" at bounding box center [431, 217] width 413 height 99
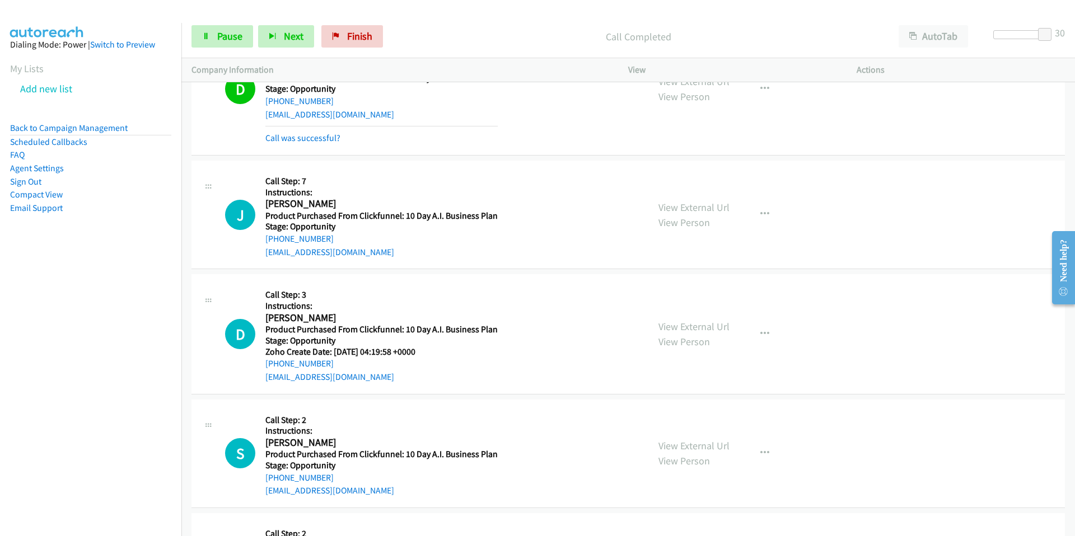
scroll to position [31974, 0]
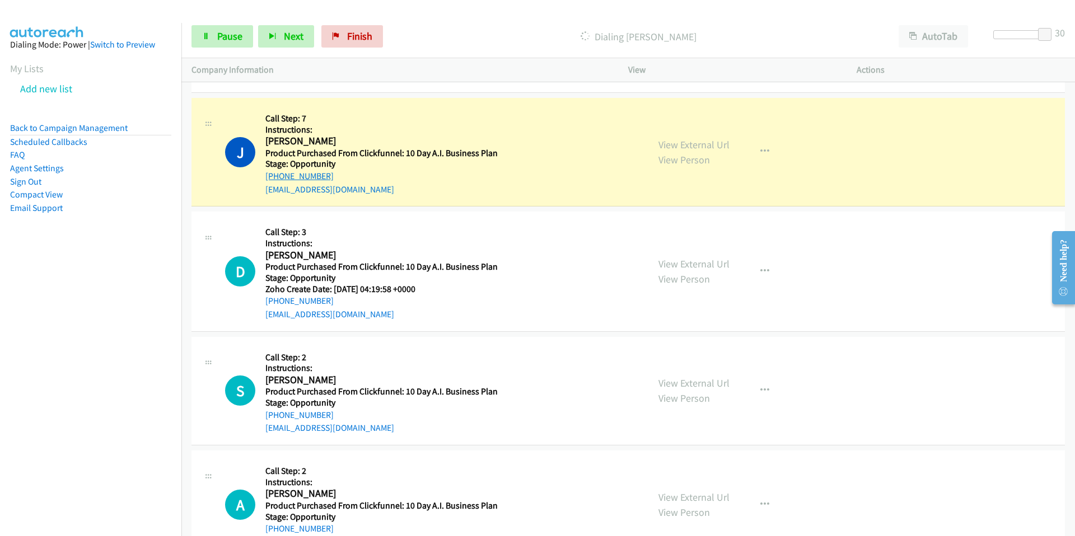
drag, startPoint x: 331, startPoint y: 177, endPoint x: 264, endPoint y: 177, distance: 66.6
click at [265, 178] on div "[PHONE_NUMBER]" at bounding box center [381, 176] width 232 height 13
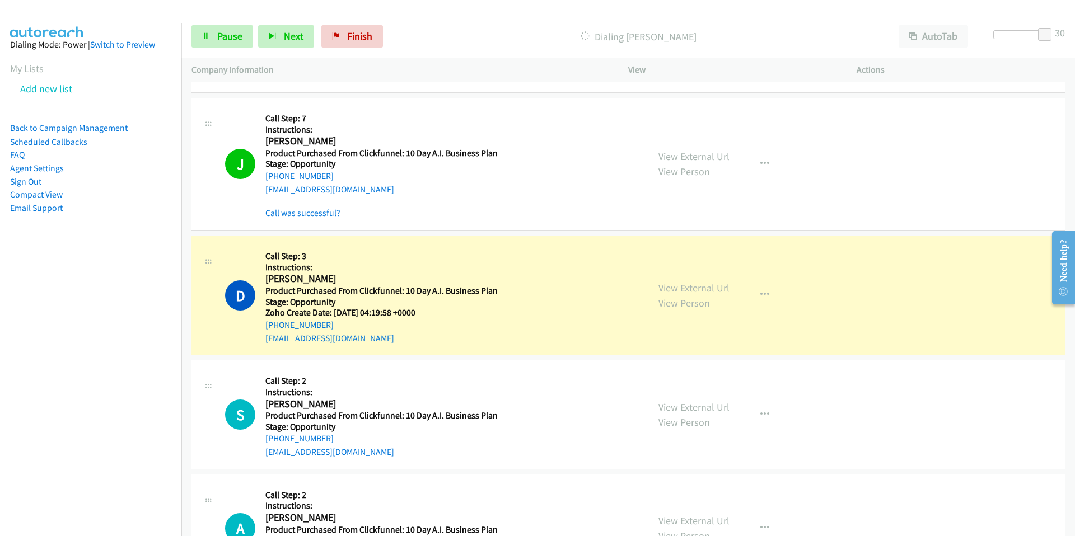
scroll to position [32063, 0]
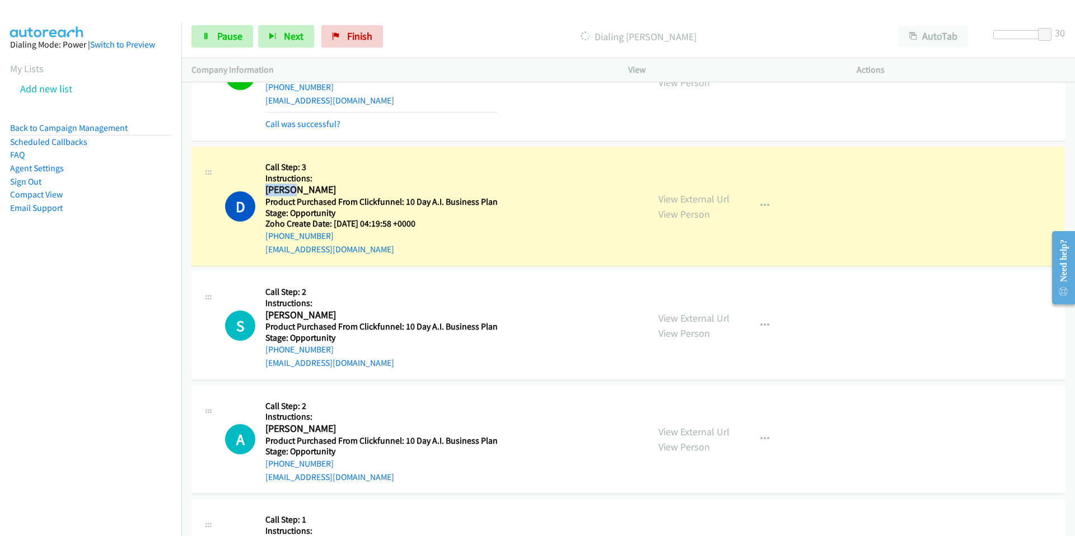
drag, startPoint x: 292, startPoint y: 192, endPoint x: 268, endPoint y: 191, distance: 24.1
click at [268, 191] on h2 "[PERSON_NAME]" at bounding box center [381, 190] width 232 height 13
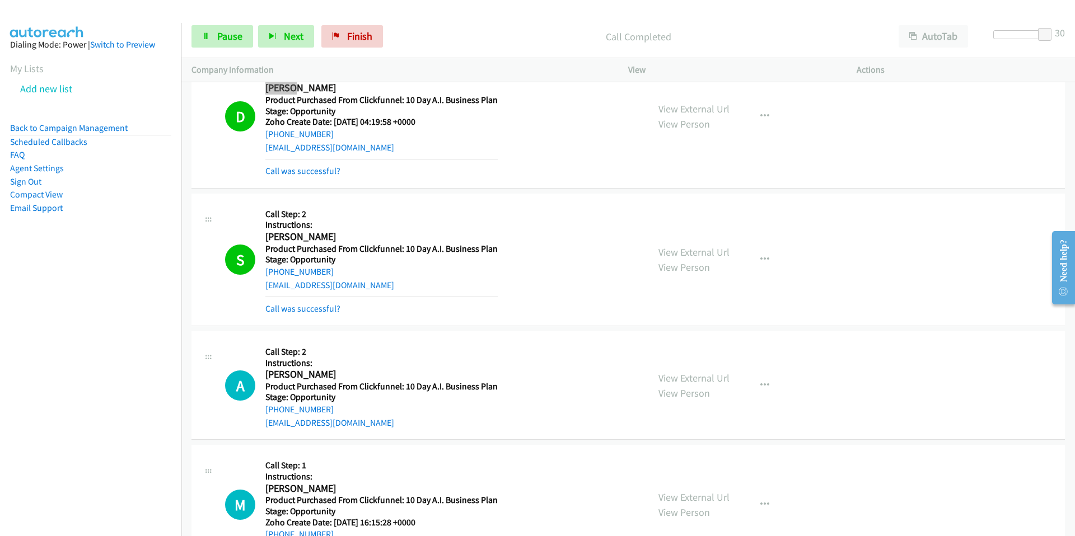
scroll to position [32183, 0]
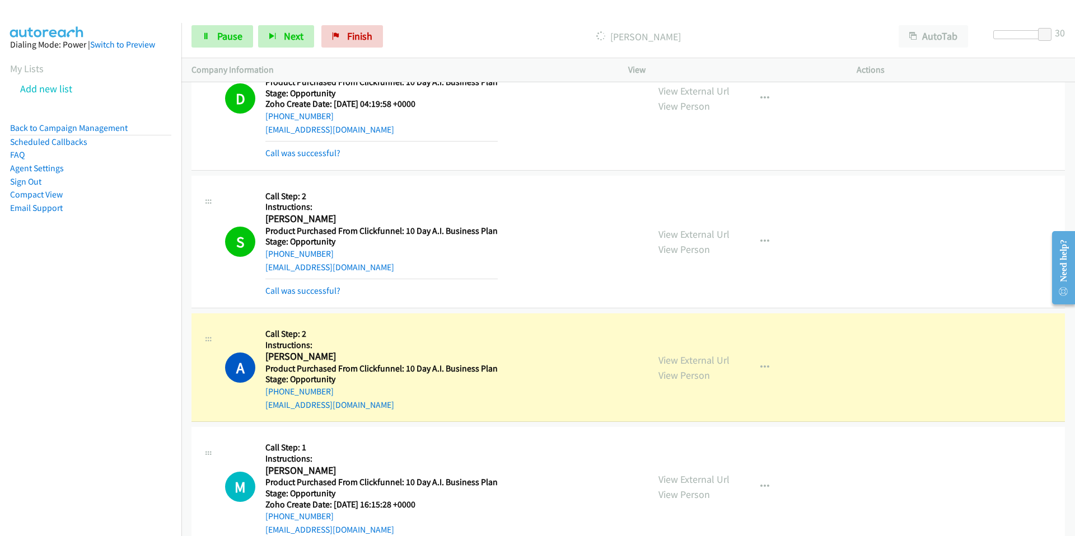
drag, startPoint x: 336, startPoint y: 394, endPoint x: 259, endPoint y: 394, distance: 77.8
click at [259, 394] on div "A Callback Scheduled Call Step: 2 Instructions: [PERSON_NAME] America/[GEOGRAPH…" at bounding box center [431, 368] width 413 height 88
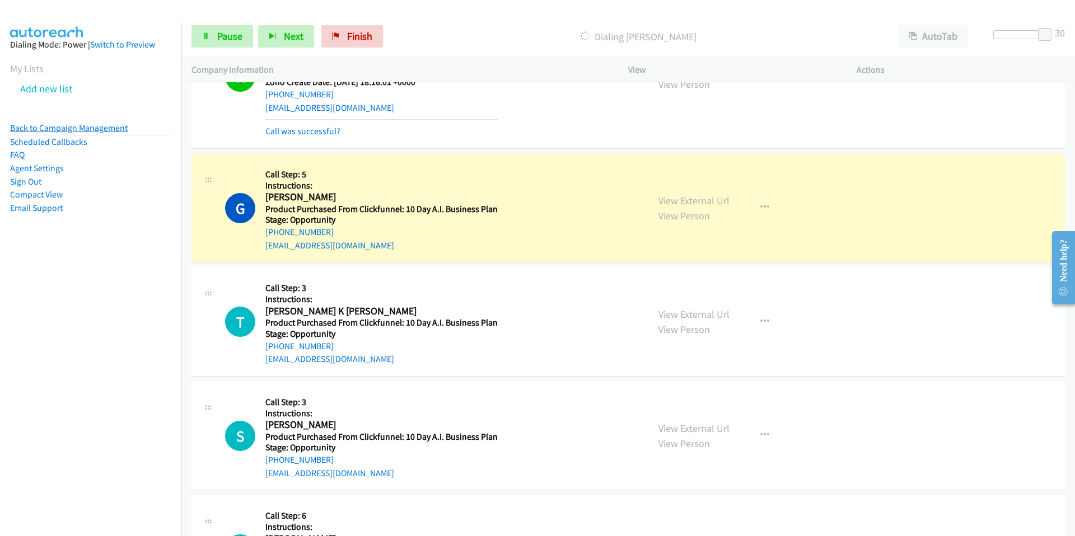
scroll to position [33625, 0]
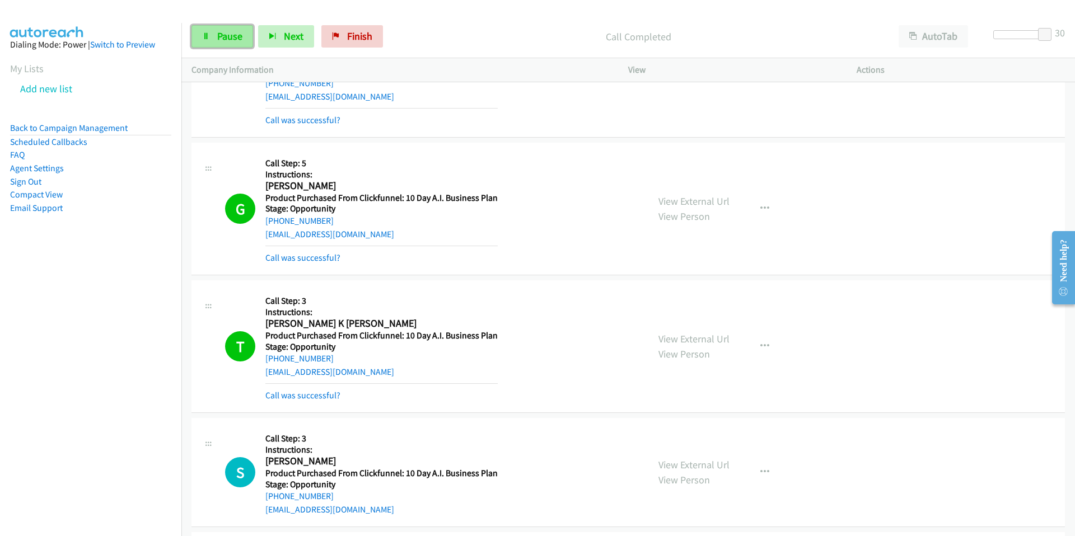
click at [237, 39] on span "Pause" at bounding box center [229, 36] width 25 height 13
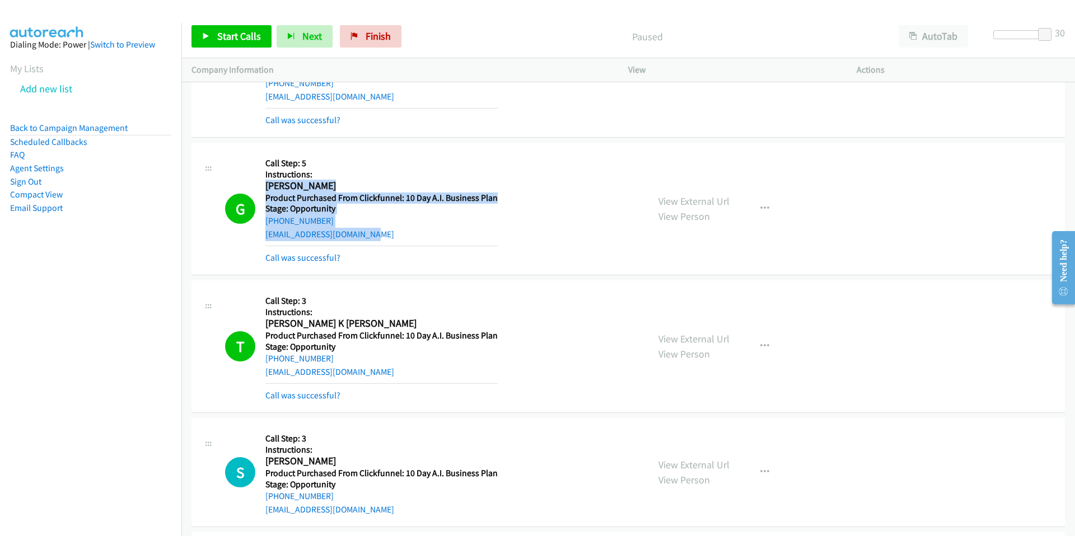
drag, startPoint x: 381, startPoint y: 232, endPoint x: 264, endPoint y: 191, distance: 123.8
click at [266, 191] on div "Callback Scheduled Call Step: 5 Instructions: [PERSON_NAME] America/New_York Pr…" at bounding box center [381, 209] width 232 height 112
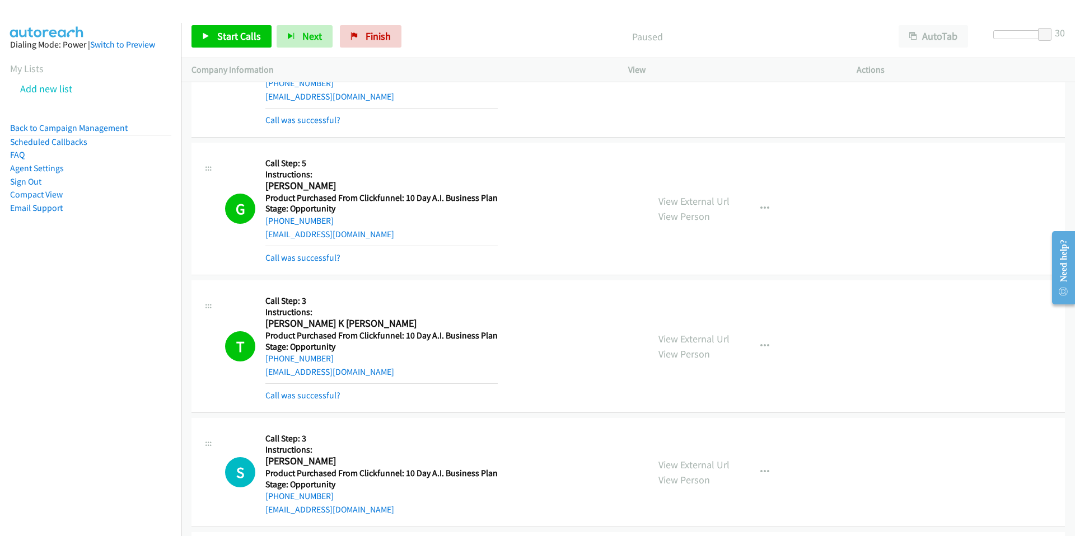
click at [386, 229] on div "[EMAIL_ADDRESS][DOMAIN_NAME]" at bounding box center [381, 234] width 232 height 13
click at [378, 238] on div "[EMAIL_ADDRESS][DOMAIN_NAME]" at bounding box center [381, 234] width 232 height 13
drag, startPoint x: 377, startPoint y: 238, endPoint x: 260, endPoint y: 235, distance: 117.6
click at [261, 236] on div "G Callback Scheduled Call Step: 5 Instructions: [PERSON_NAME] America/New_York …" at bounding box center [431, 209] width 413 height 112
click at [209, 40] on link "Start Calls" at bounding box center [231, 36] width 80 height 22
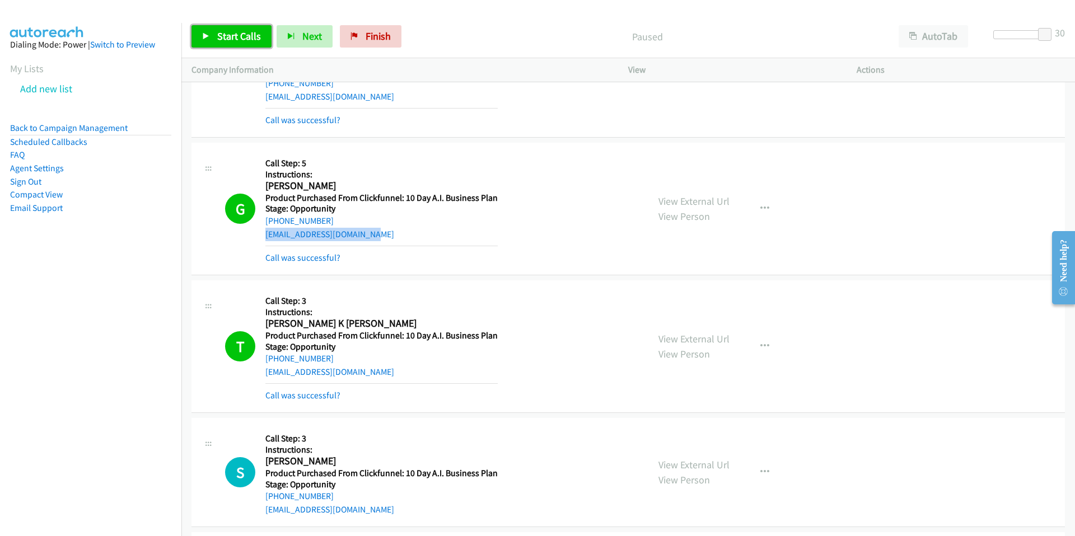
click at [209, 40] on div "Start Calls Pause Next Finish" at bounding box center [298, 36] width 215 height 22
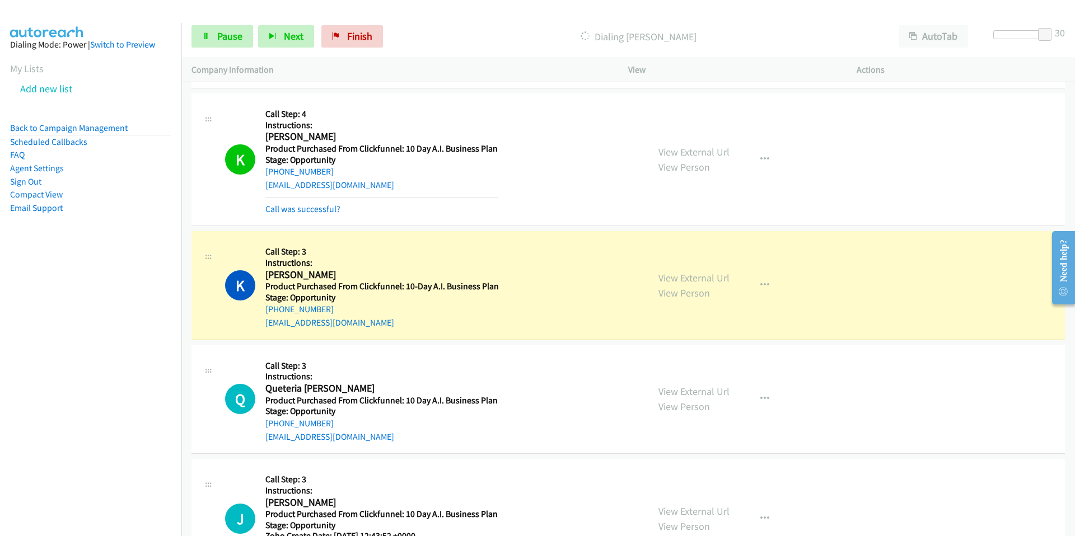
scroll to position [38207, 0]
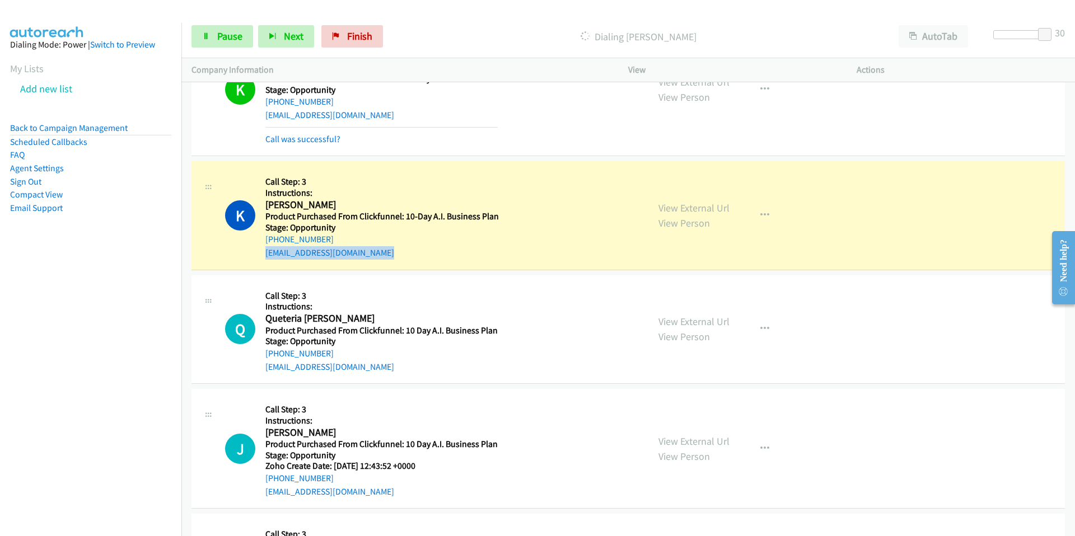
drag, startPoint x: 260, startPoint y: 252, endPoint x: 389, endPoint y: 251, distance: 129.3
click at [392, 254] on div "K Callback Scheduled Call Step: 3 Instructions: [PERSON_NAME] America/Los_Angel…" at bounding box center [431, 215] width 413 height 88
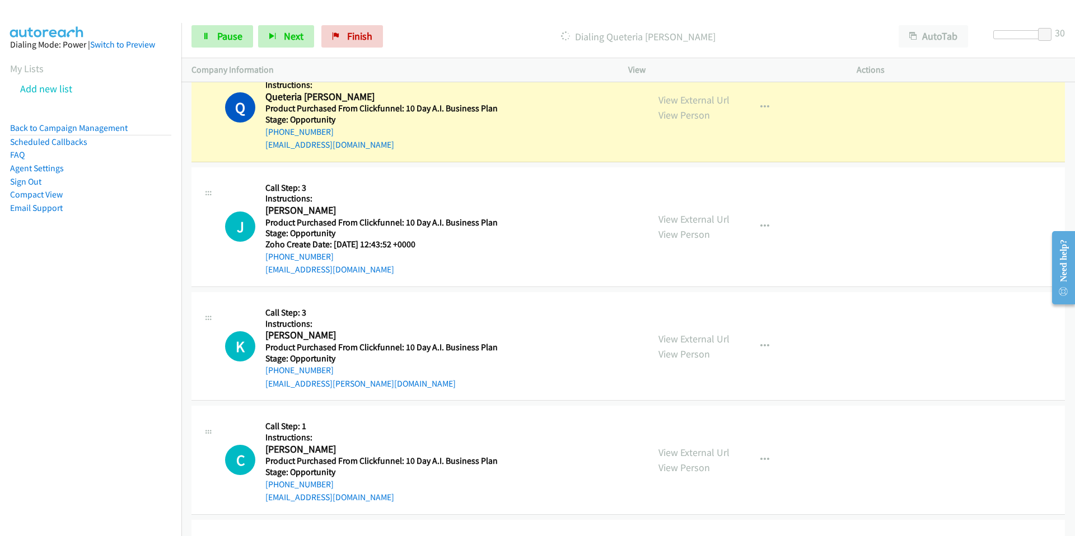
scroll to position [38433, 0]
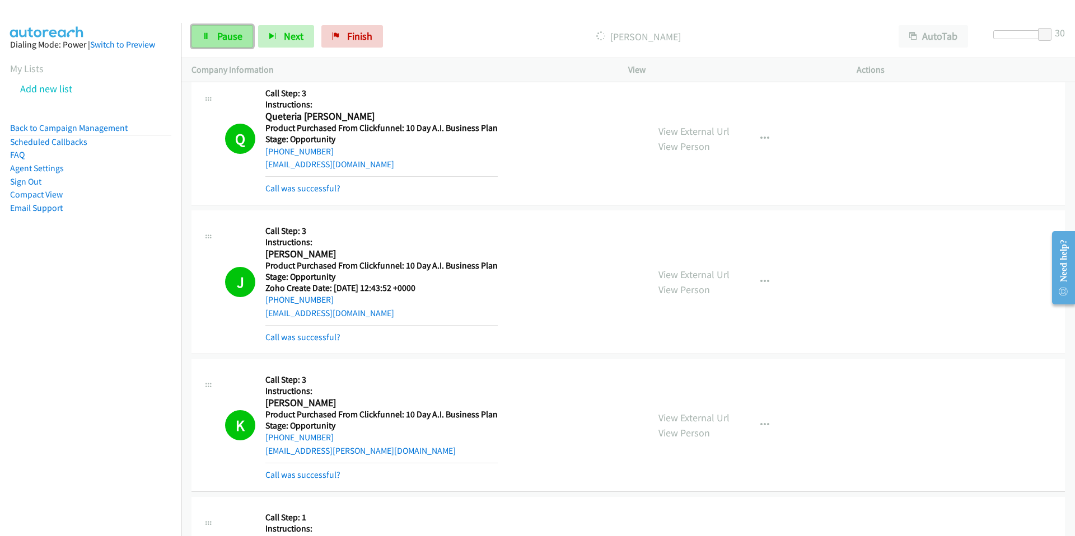
click at [220, 33] on span "Pause" at bounding box center [229, 36] width 25 height 13
